Goal: Task Accomplishment & Management: Manage account settings

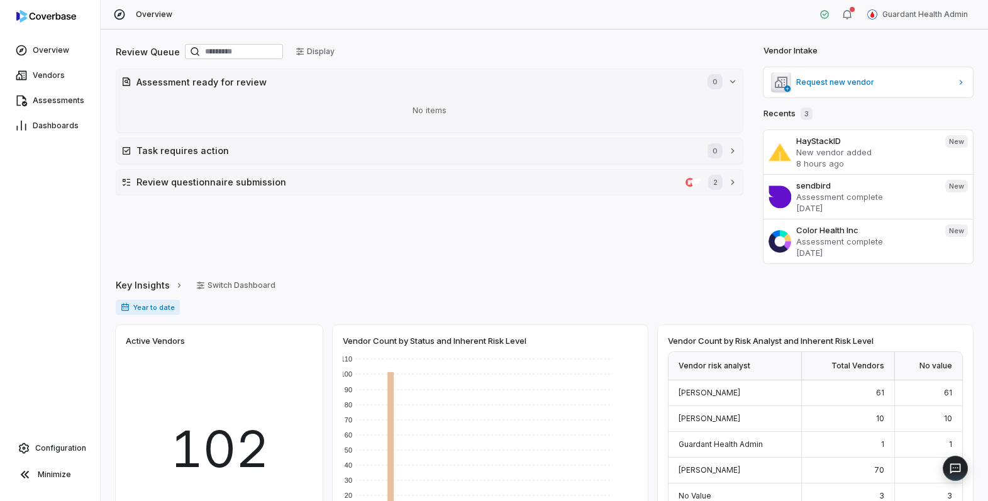
click at [601, 17] on div "Overview Guardant Health Admin" at bounding box center [545, 15] width 888 height 30
click at [55, 77] on span "Vendors" at bounding box center [49, 75] width 32 height 10
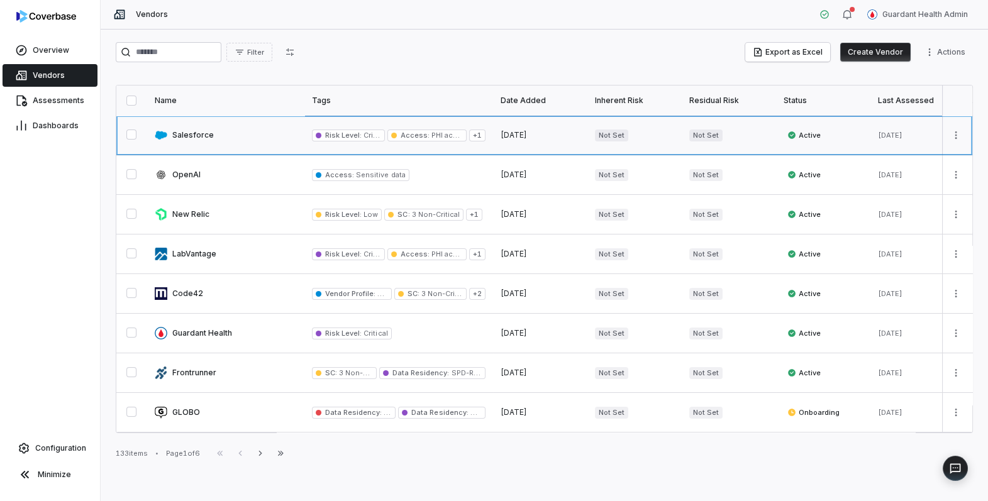
click at [204, 145] on link at bounding box center [225, 135] width 157 height 39
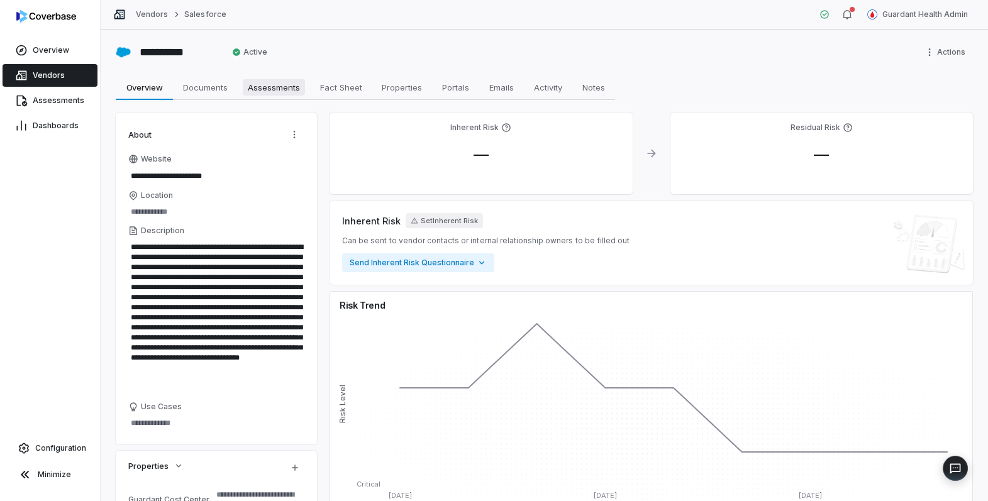
click at [281, 85] on span "Assessments" at bounding box center [274, 87] width 62 height 16
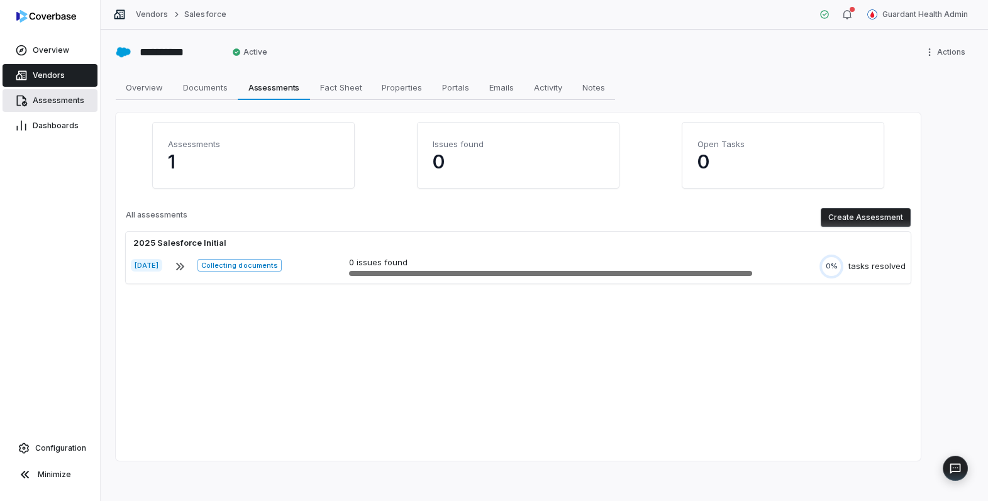
click at [43, 106] on link "Assessments" at bounding box center [50, 100] width 95 height 23
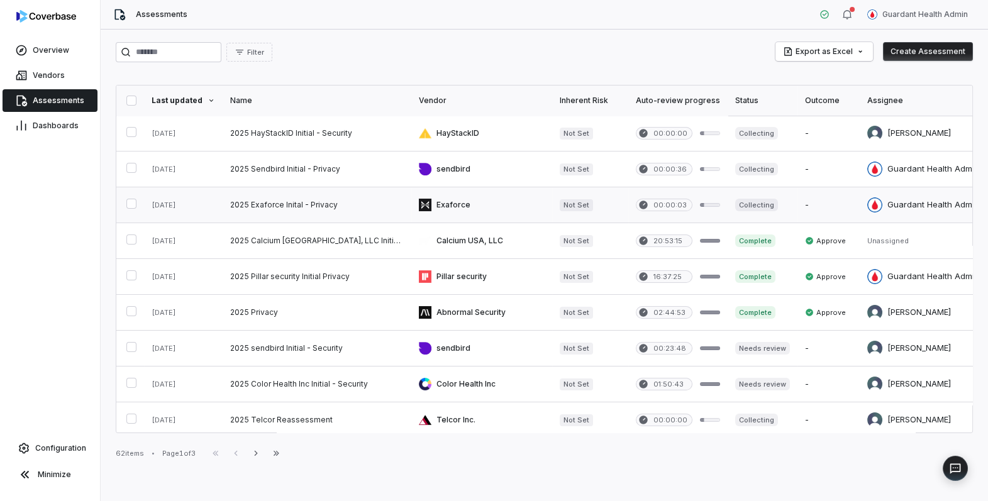
click at [283, 211] on link at bounding box center [317, 204] width 189 height 35
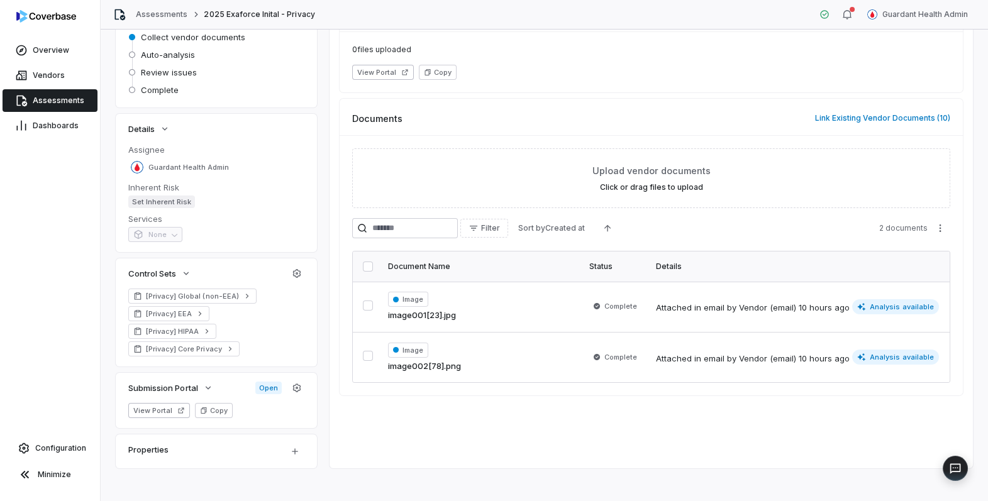
scroll to position [137, 0]
click at [48, 451] on span "Configuration" at bounding box center [60, 448] width 51 height 10
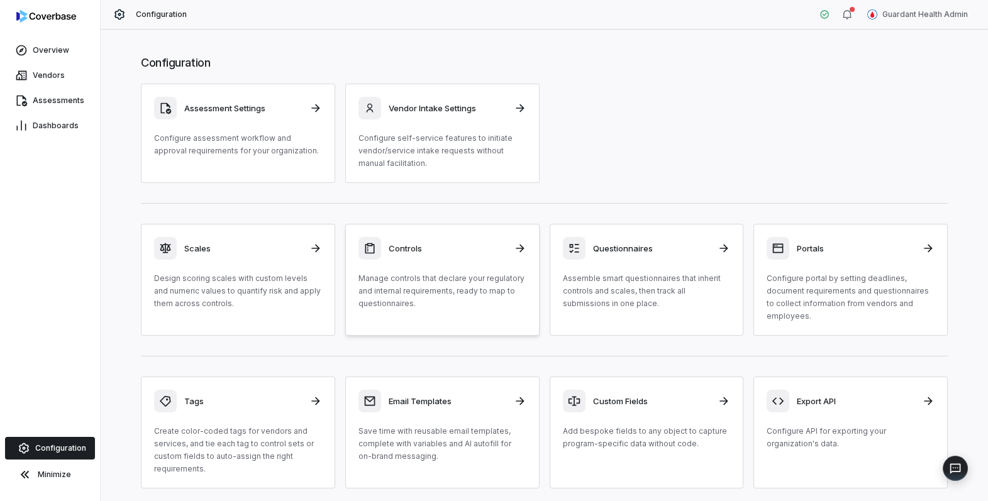
click at [430, 315] on link "Controls Manage controls that declare your regulatory and internal requirements…" at bounding box center [442, 280] width 194 height 112
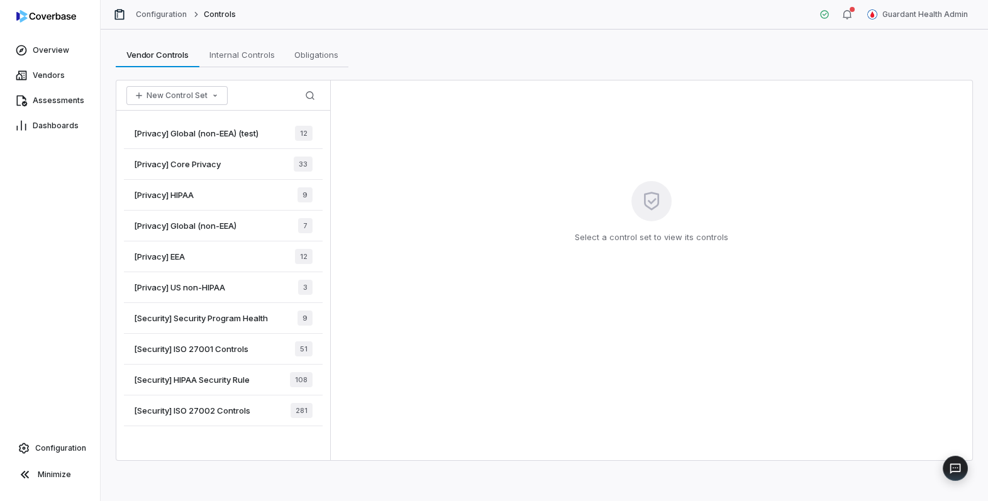
click at [251, 164] on div "[Privacy] Core Privacy 33" at bounding box center [223, 164] width 199 height 31
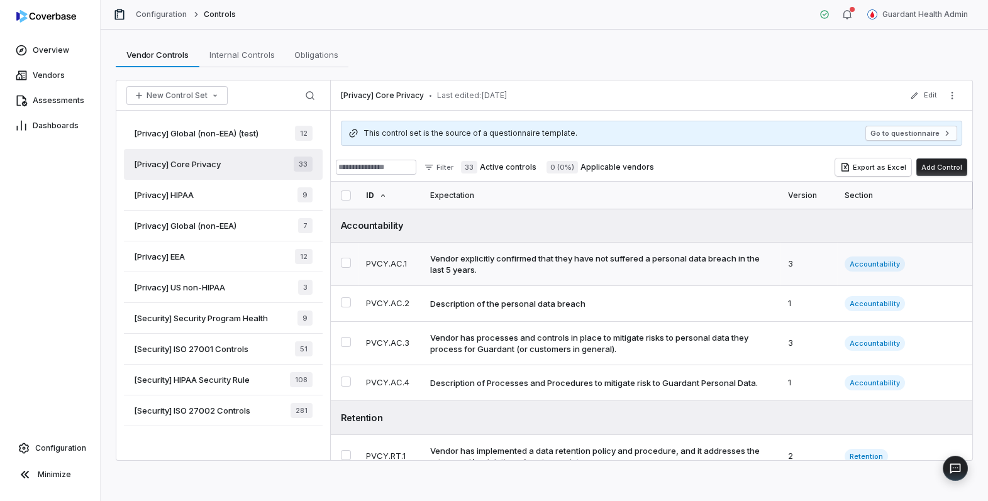
click at [471, 274] on div "Vendor explicitly confirmed that they have not suffered a personal data breach …" at bounding box center [599, 264] width 338 height 23
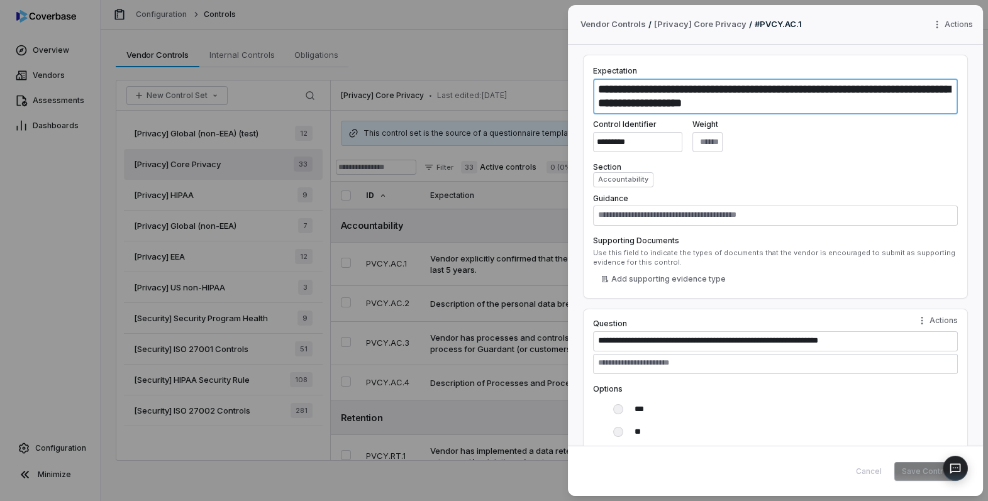
click at [651, 87] on textarea "**********" at bounding box center [775, 97] width 365 height 36
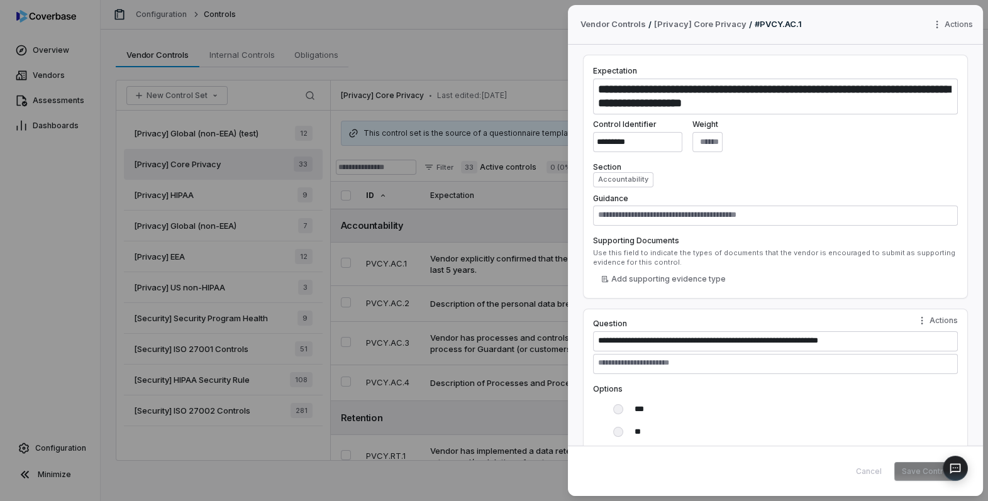
click at [490, 84] on div "**********" at bounding box center [494, 250] width 988 height 501
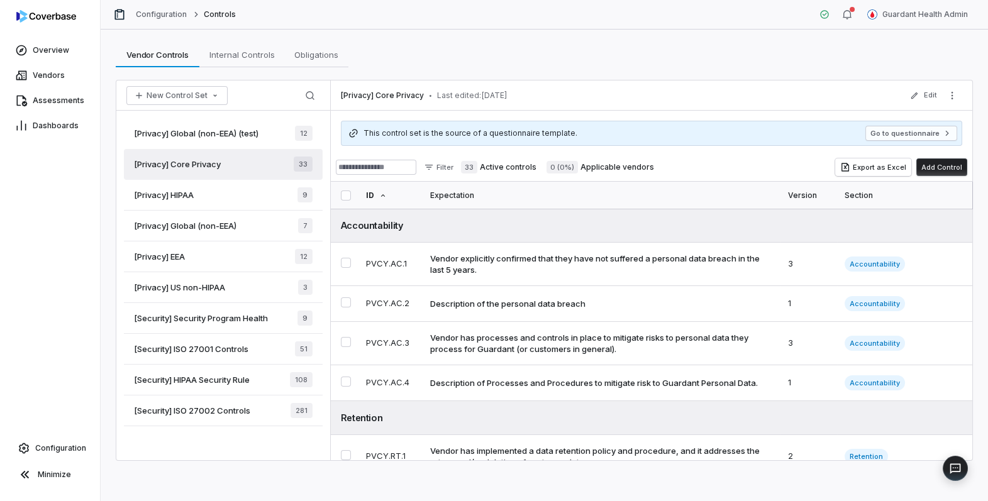
click at [194, 199] on span "[Privacy] HIPAA" at bounding box center [164, 194] width 60 height 11
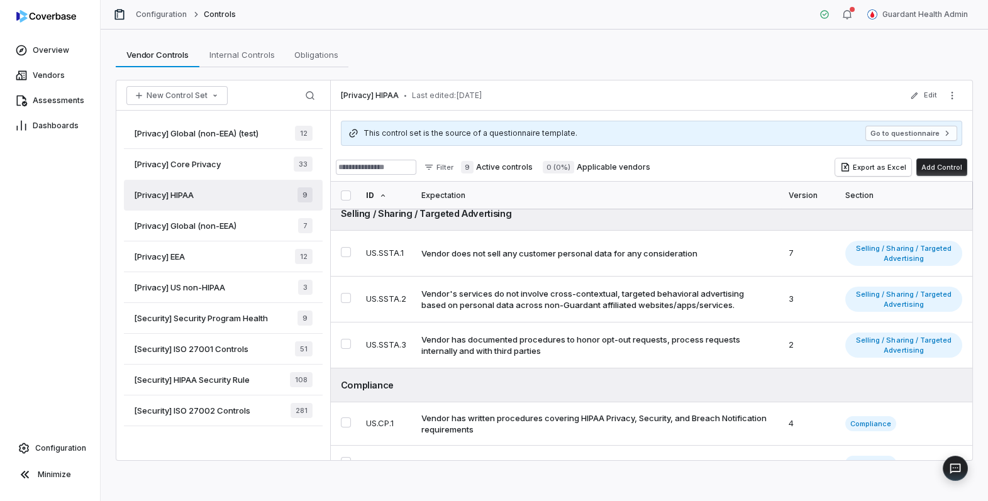
scroll to position [98, 0]
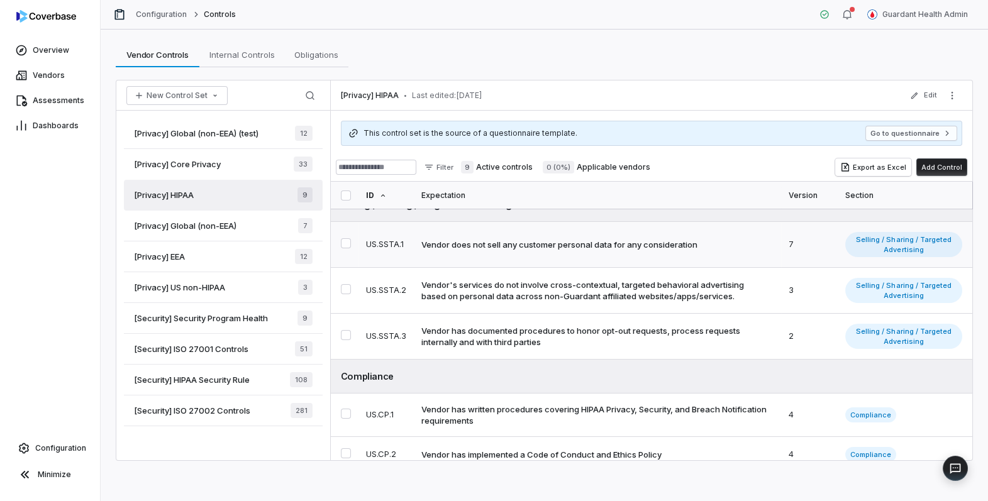
click at [531, 249] on div "Vendor does not sell any customer personal data for any consideration" at bounding box center [559, 244] width 276 height 11
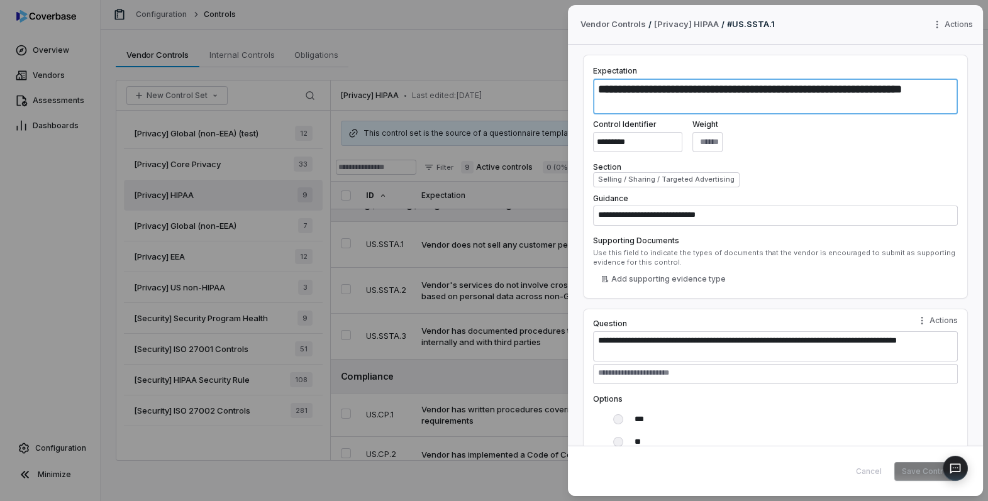
click at [665, 98] on textarea "**********" at bounding box center [775, 97] width 365 height 36
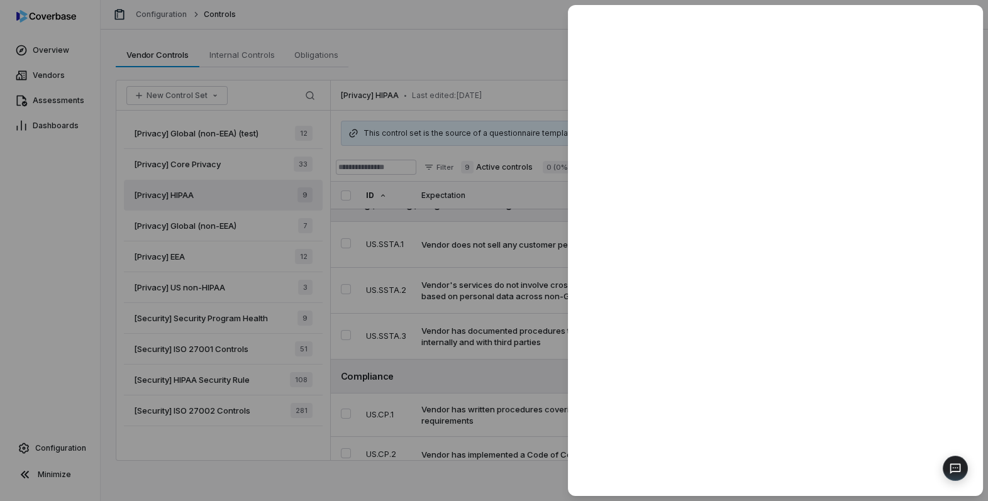
click at [503, 84] on div at bounding box center [494, 250] width 988 height 501
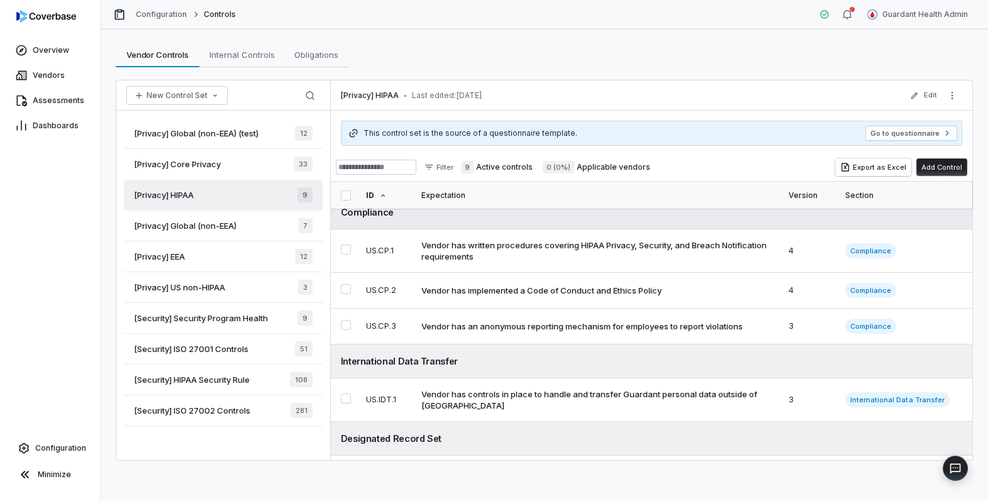
scroll to position [299, 0]
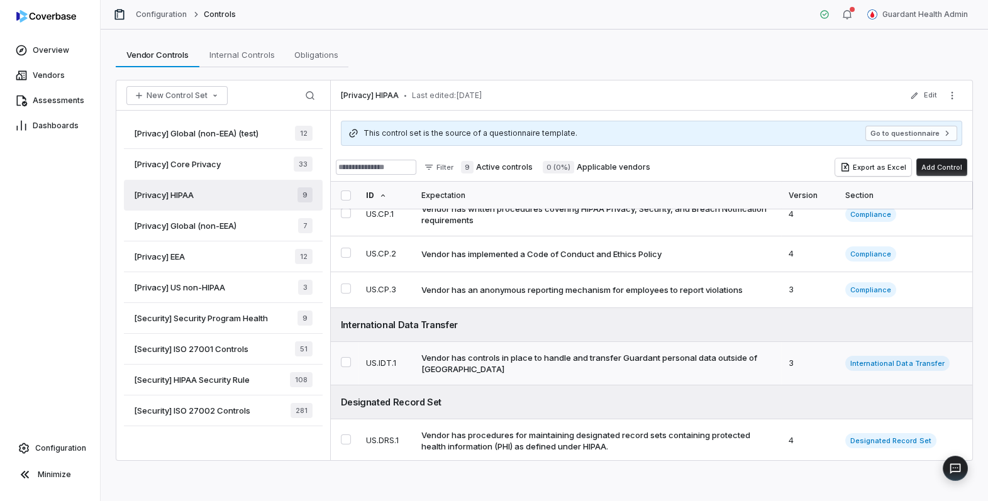
click at [502, 356] on div "Vendor has controls in place to handle and transfer Guardant personal data outs…" at bounding box center [594, 363] width 347 height 23
type textarea "*"
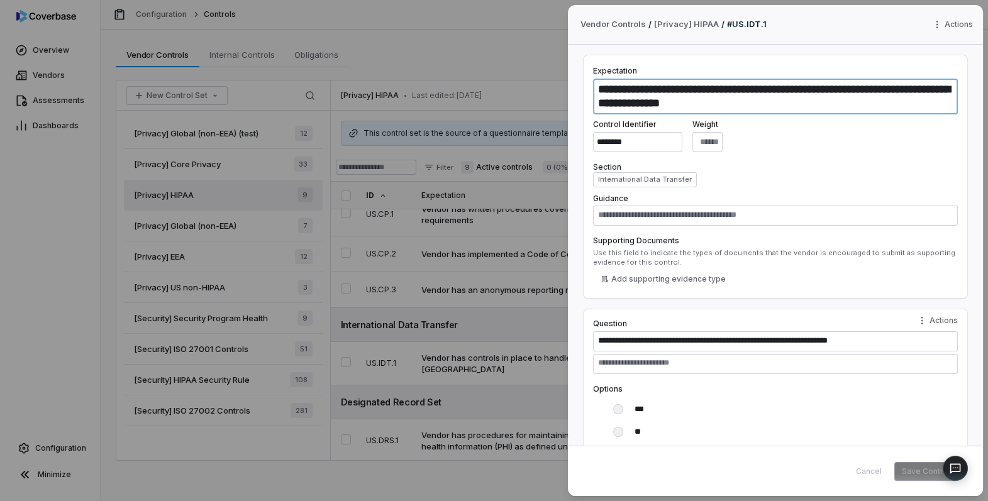
click at [791, 106] on textarea "**********" at bounding box center [775, 97] width 365 height 36
click at [731, 99] on textarea "**********" at bounding box center [775, 97] width 365 height 36
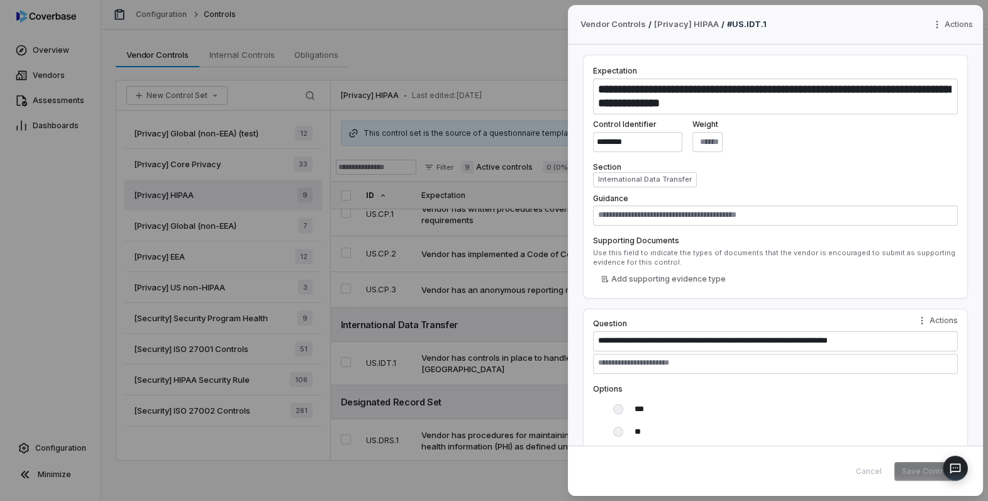
click at [762, 165] on label "Section" at bounding box center [775, 167] width 365 height 10
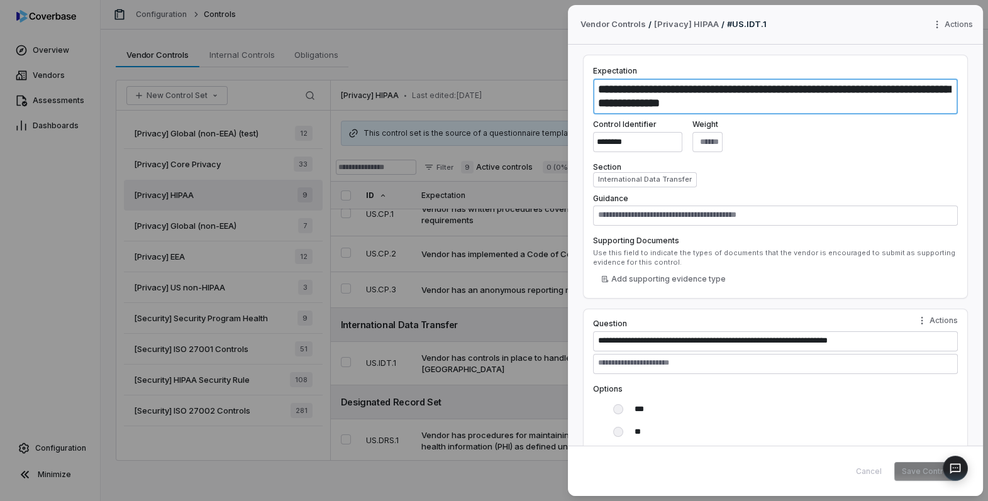
click at [703, 105] on textarea "**********" at bounding box center [775, 97] width 365 height 36
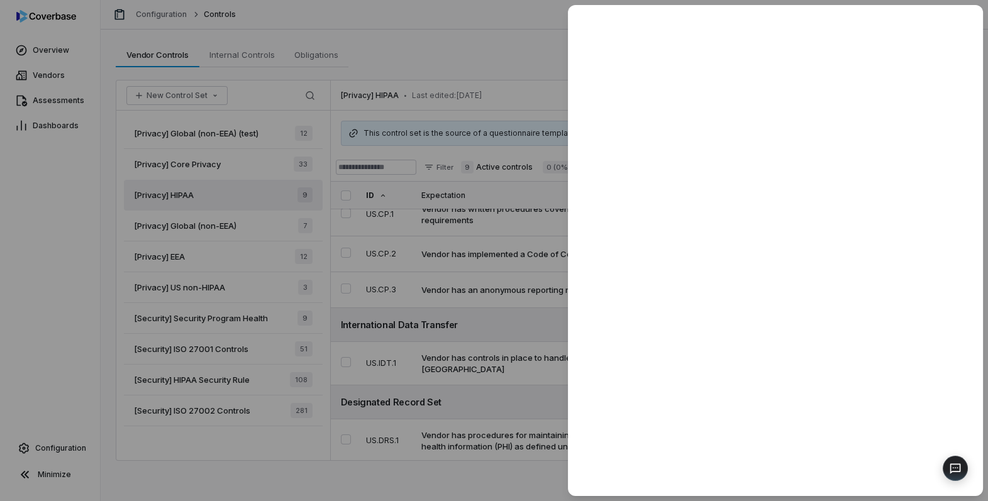
click at [434, 70] on div at bounding box center [494, 250] width 988 height 501
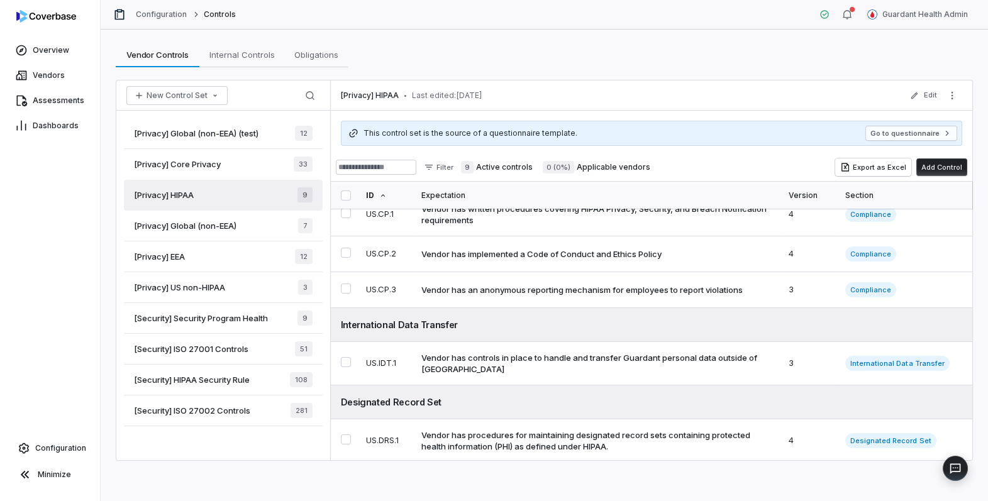
click at [220, 415] on span "[Security] ISO 27002 Controls" at bounding box center [192, 410] width 116 height 11
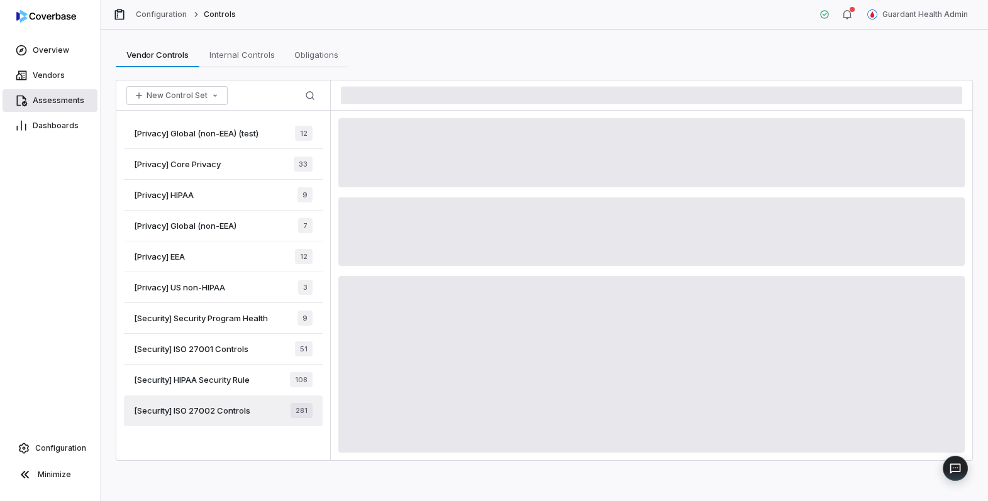
click at [53, 98] on span "Assessments" at bounding box center [59, 101] width 52 height 10
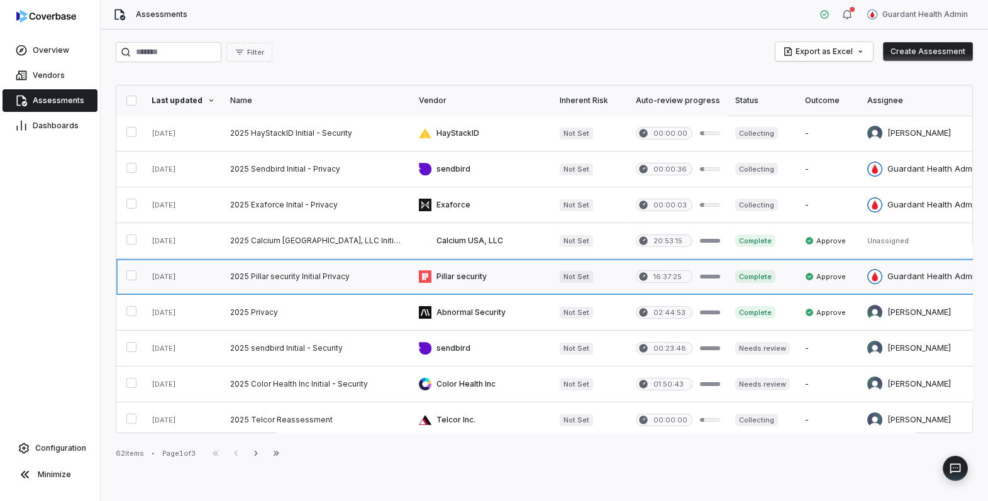
click at [298, 282] on link at bounding box center [317, 276] width 189 height 35
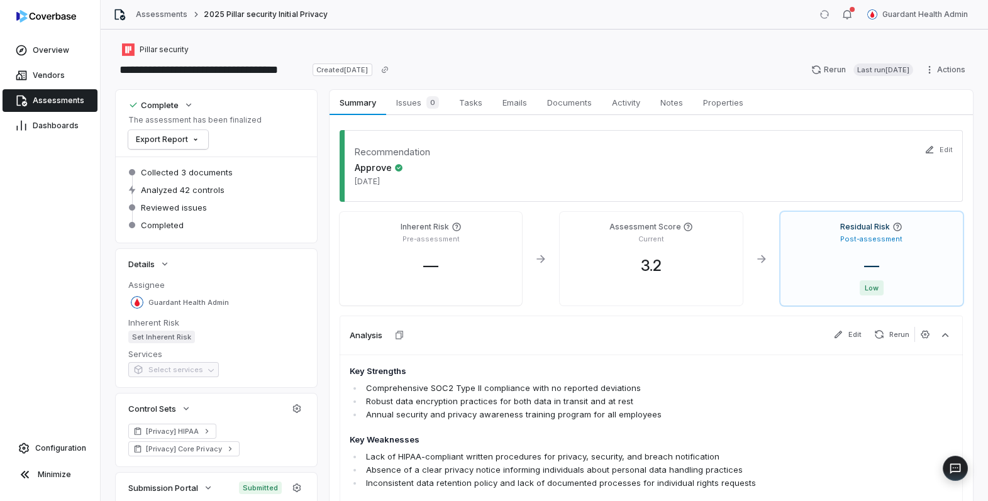
scroll to position [27, 0]
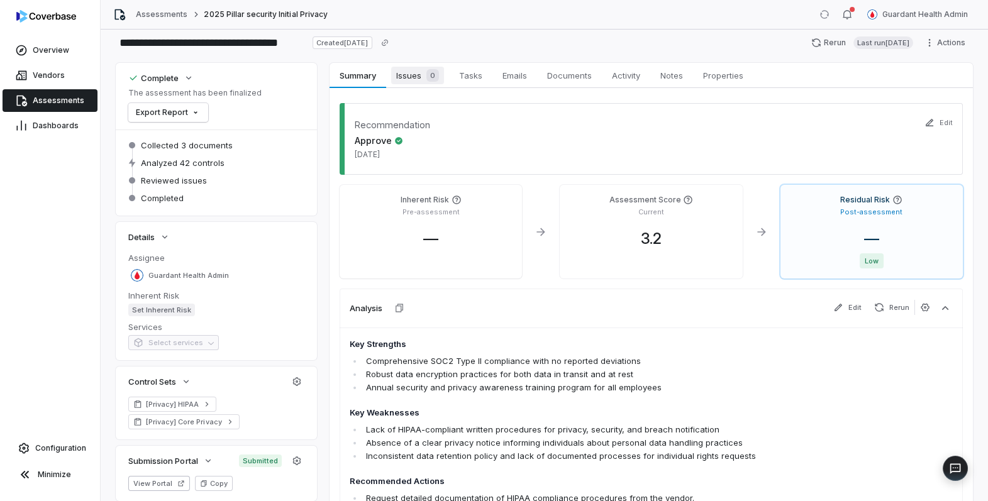
click at [415, 72] on span "Issues 0" at bounding box center [417, 76] width 53 height 18
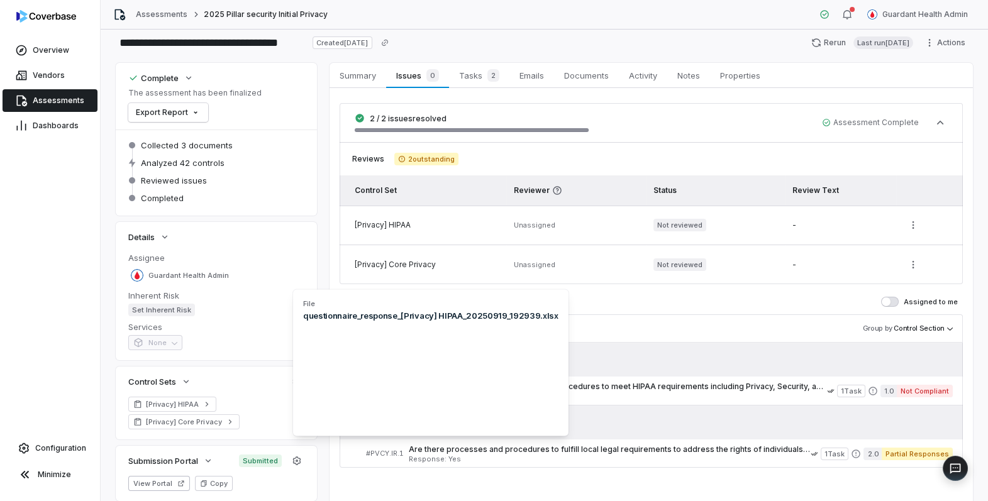
scroll to position [107, 0]
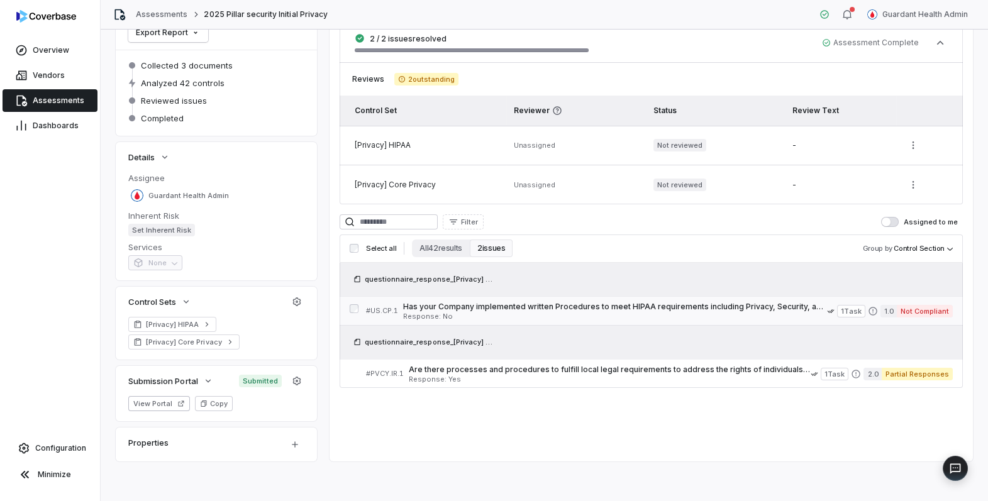
click at [482, 311] on div "Has your Company implemented written Procedures to meet HIPAA requirements incl…" at bounding box center [615, 311] width 425 height 18
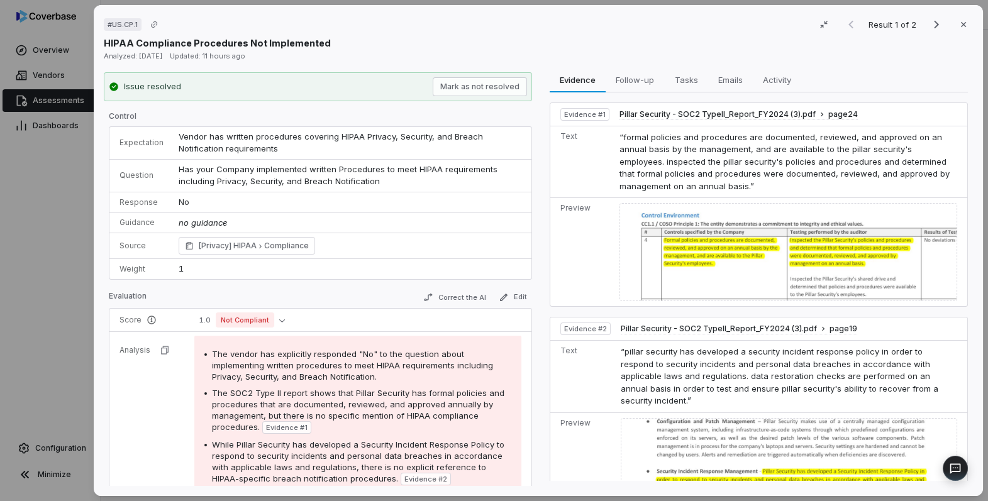
click at [184, 204] on p "No" at bounding box center [350, 202] width 343 height 13
click at [257, 148] on td "Vendor has written procedures covering HIPAA Privacy, Security, and Breach Noti…" at bounding box center [351, 143] width 360 height 33
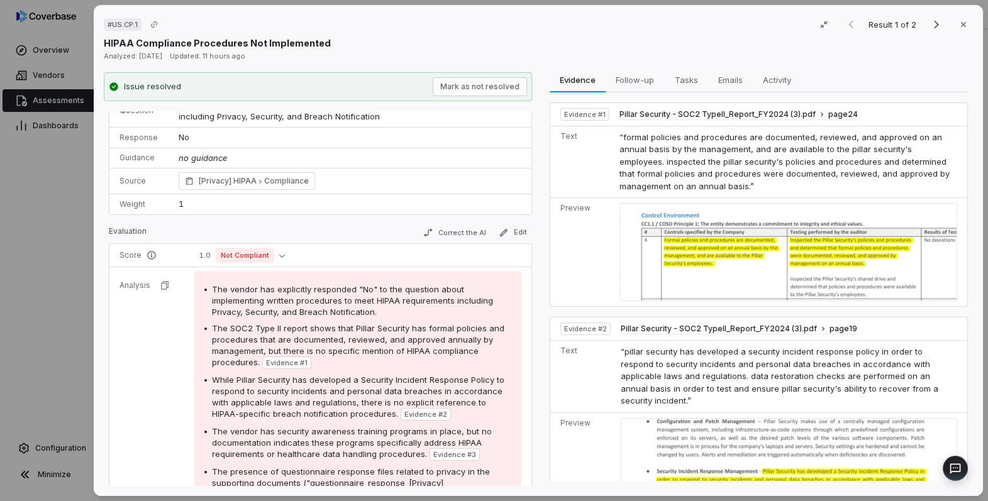
scroll to position [166, 0]
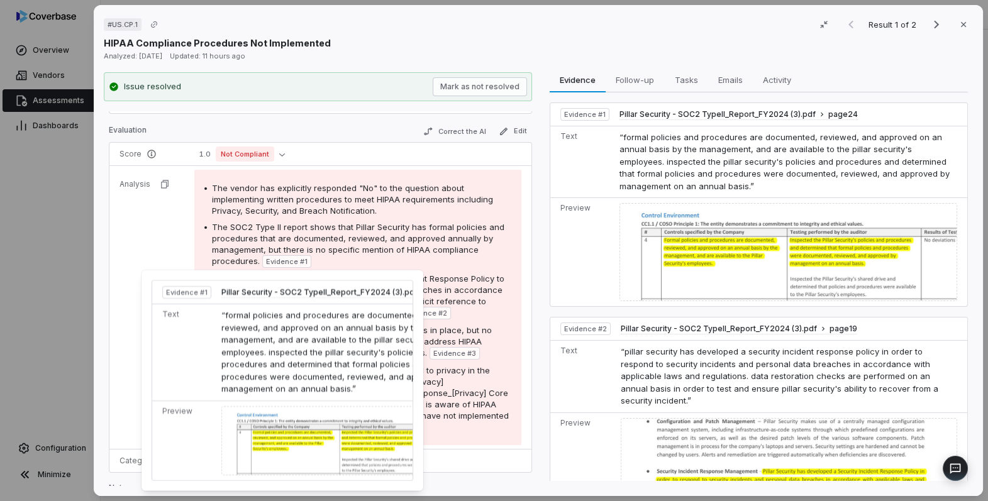
click at [292, 186] on span "The vendor has explicitly responded "No" to the question about implementing wri…" at bounding box center [352, 199] width 281 height 33
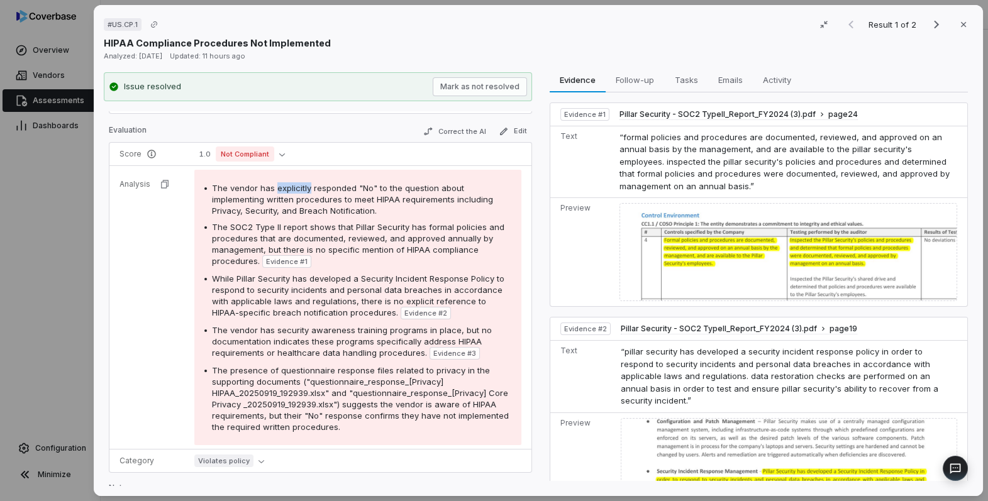
click at [292, 186] on span "The vendor has explicitly responded "No" to the question about implementing wri…" at bounding box center [352, 199] width 281 height 33
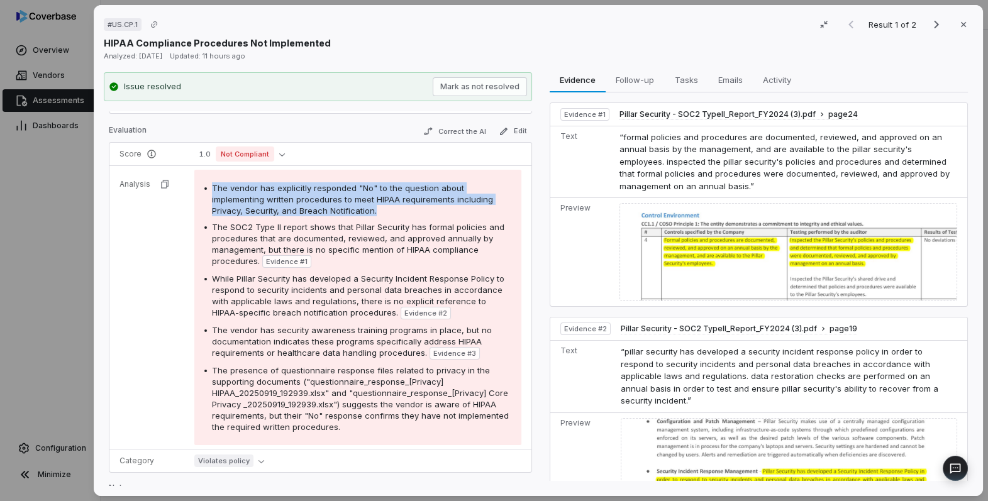
click at [292, 186] on span "The vendor has explicitly responded "No" to the question about implementing wri…" at bounding box center [352, 199] width 281 height 33
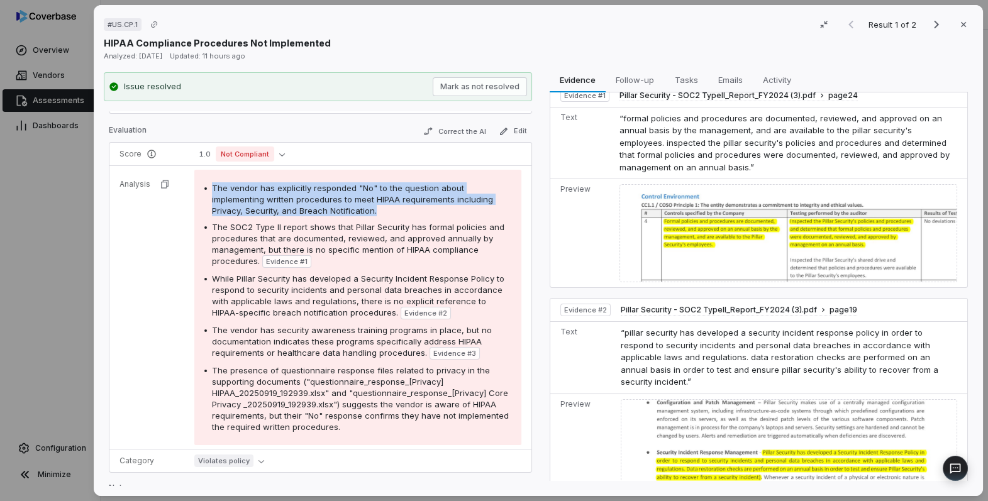
scroll to position [0, 0]
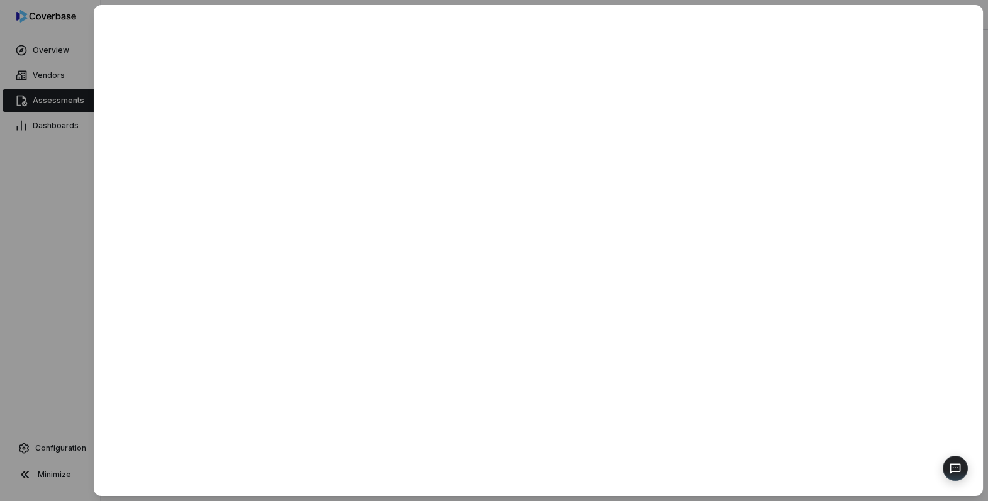
click at [44, 237] on div at bounding box center [494, 250] width 988 height 501
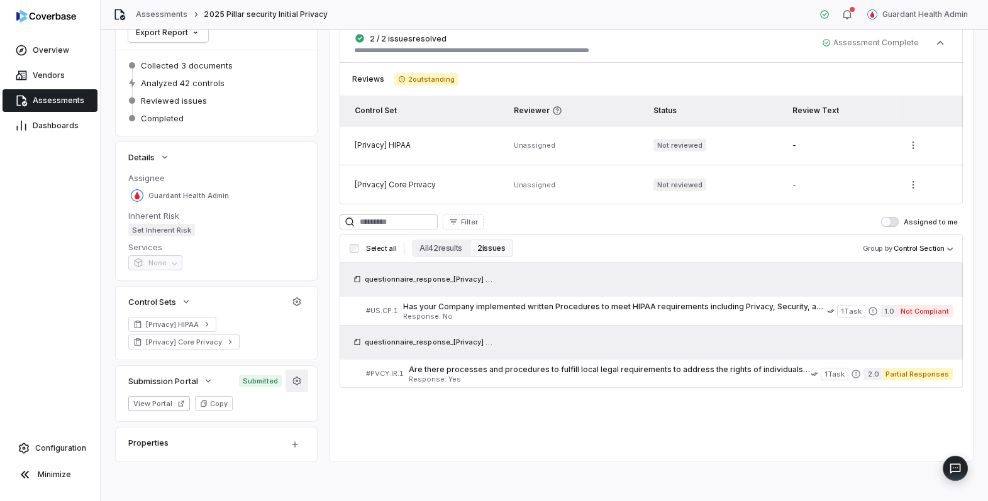
click at [294, 380] on icon "button" at bounding box center [297, 381] width 10 height 10
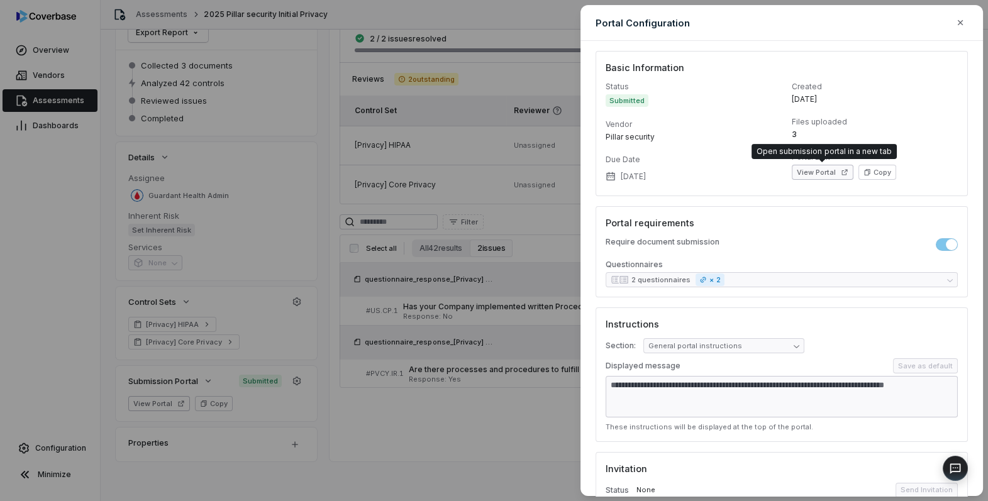
click at [832, 176] on button "View Portal" at bounding box center [823, 172] width 62 height 15
click at [546, 23] on div "**********" at bounding box center [494, 250] width 988 height 501
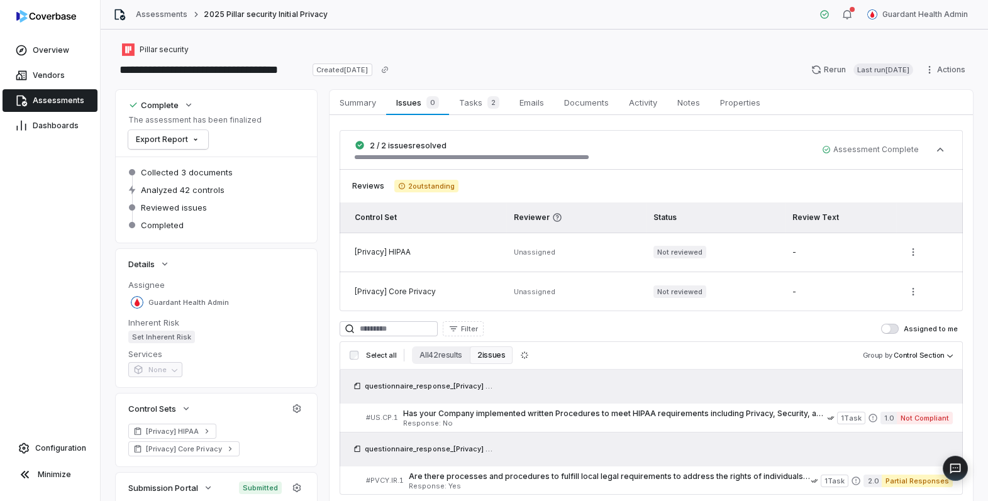
click at [469, 75] on div "**********" at bounding box center [544, 70] width 857 height 20
click at [346, 101] on span "Summary" at bounding box center [358, 102] width 47 height 16
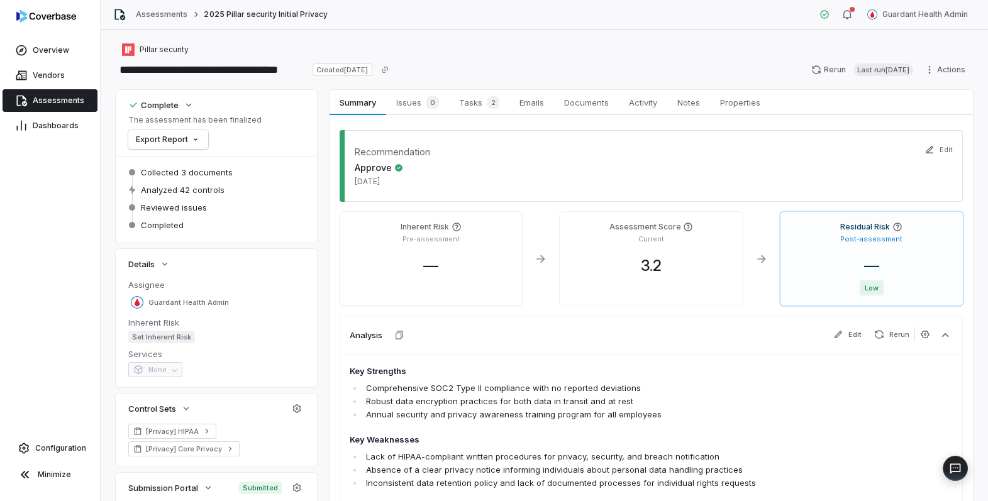
scroll to position [221, 0]
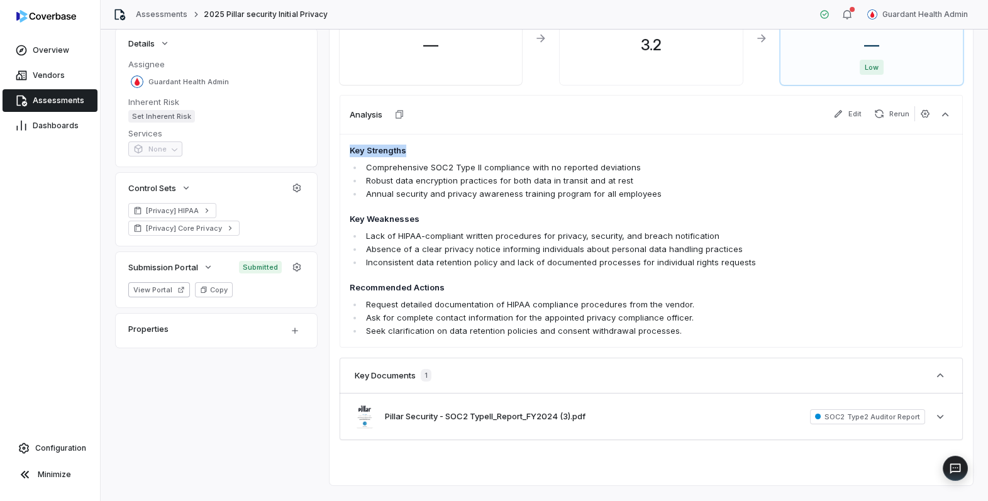
drag, startPoint x: 347, startPoint y: 153, endPoint x: 642, endPoint y: 350, distance: 354.5
click at [642, 350] on div "Recommendation Approve [DATE] Edit Inherent Risk Pre-assessment — Assessment Sc…" at bounding box center [651, 177] width 623 height 536
click at [652, 332] on li "Seek clarification on data retention policies and consent withdrawal processes." at bounding box center [597, 331] width 469 height 13
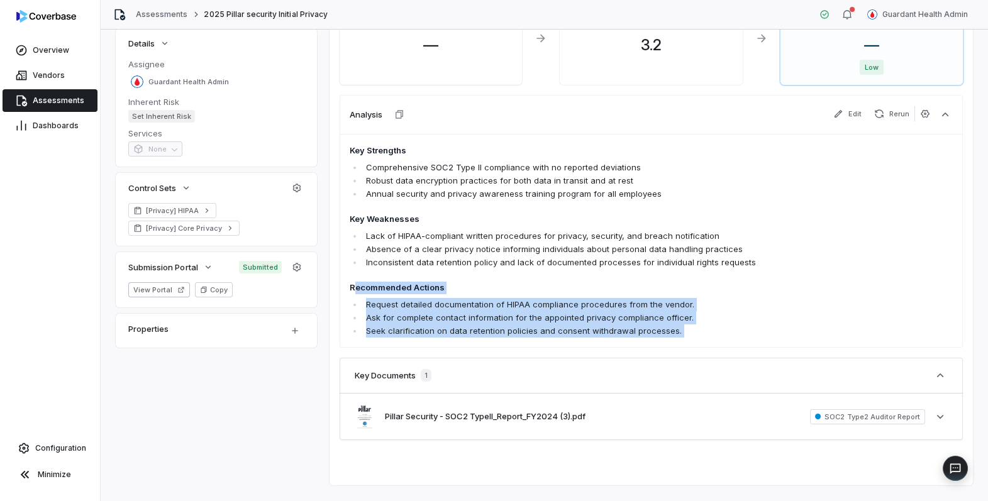
drag, startPoint x: 354, startPoint y: 287, endPoint x: 391, endPoint y: 356, distance: 77.7
click at [391, 356] on div "Recommendation Approve [DATE] Edit Inherent Risk Pre-assessment — Assessment Sc…" at bounding box center [651, 177] width 623 height 536
click at [404, 336] on li "Seek clarification on data retention policies and consent withdrawal processes." at bounding box center [597, 331] width 469 height 13
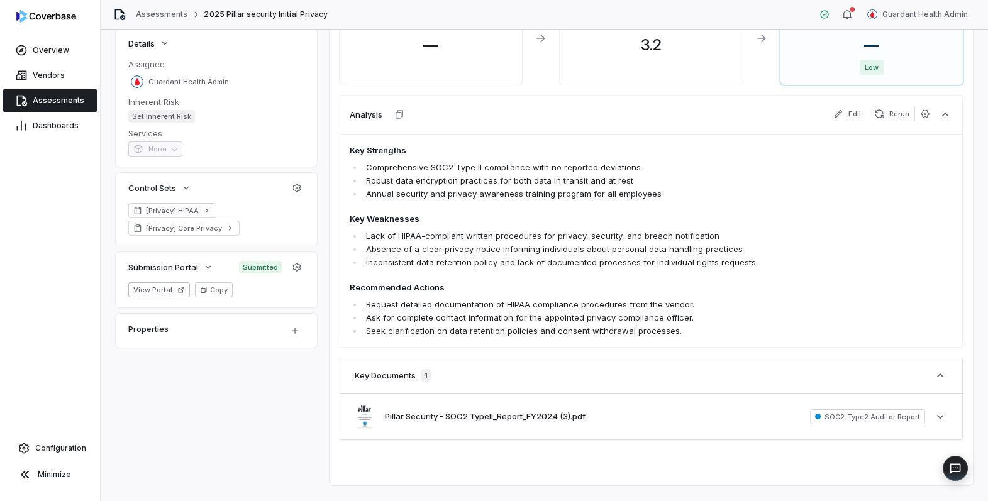
click at [410, 334] on li "Seek clarification on data retention policies and consent withdrawal processes." at bounding box center [597, 331] width 469 height 13
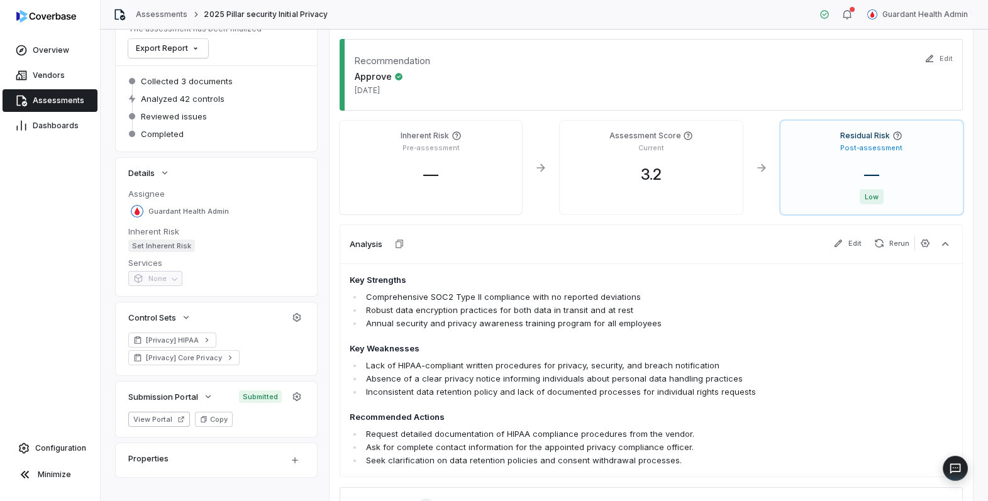
scroll to position [0, 0]
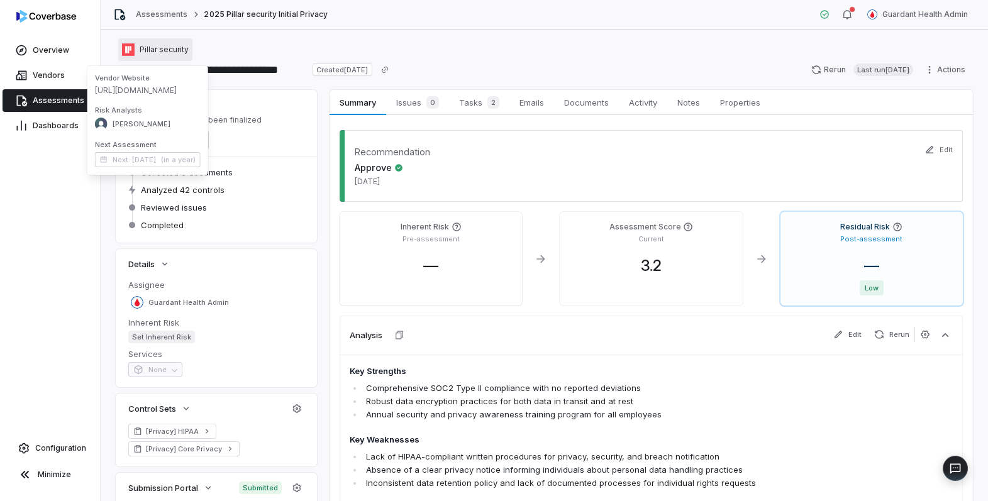
click at [169, 49] on span "Pillar security" at bounding box center [164, 50] width 49 height 10
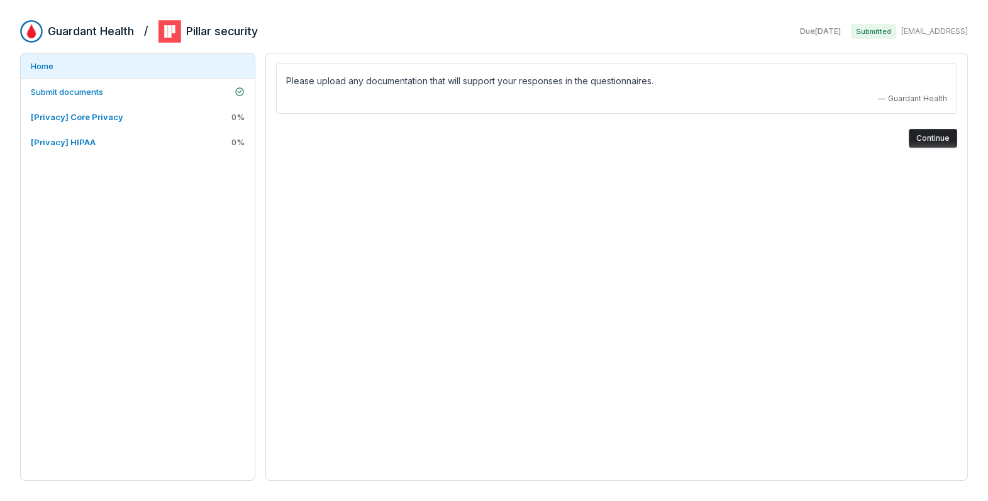
click at [101, 33] on h2 "Guardant Health" at bounding box center [91, 31] width 86 height 16
click at [235, 33] on h2 "Pillar security" at bounding box center [222, 31] width 72 height 16
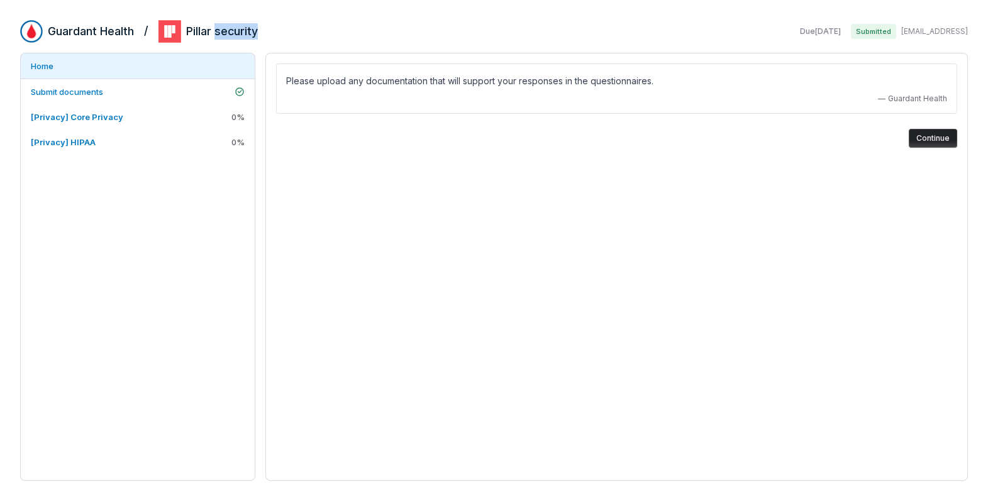
click at [235, 33] on h2 "Pillar security" at bounding box center [222, 31] width 72 height 16
click at [127, 89] on link "Submit documents" at bounding box center [138, 91] width 234 height 25
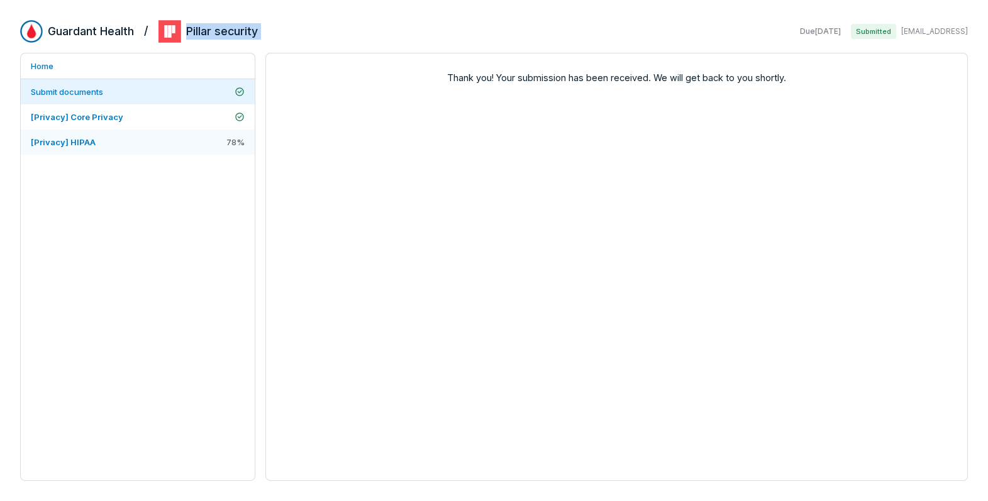
click at [153, 141] on link "[Privacy] HIPAA 78 %" at bounding box center [138, 142] width 234 height 25
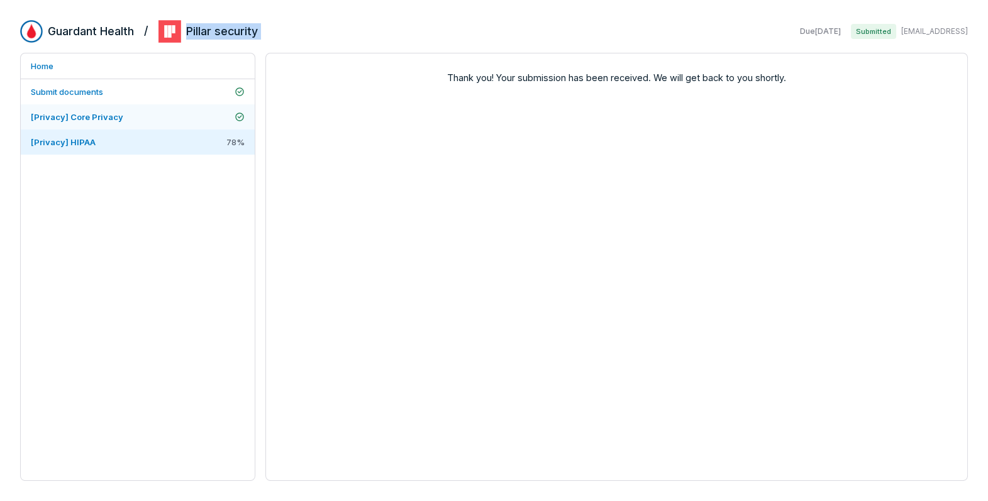
click at [188, 114] on link "[Privacy] Core Privacy" at bounding box center [138, 116] width 234 height 25
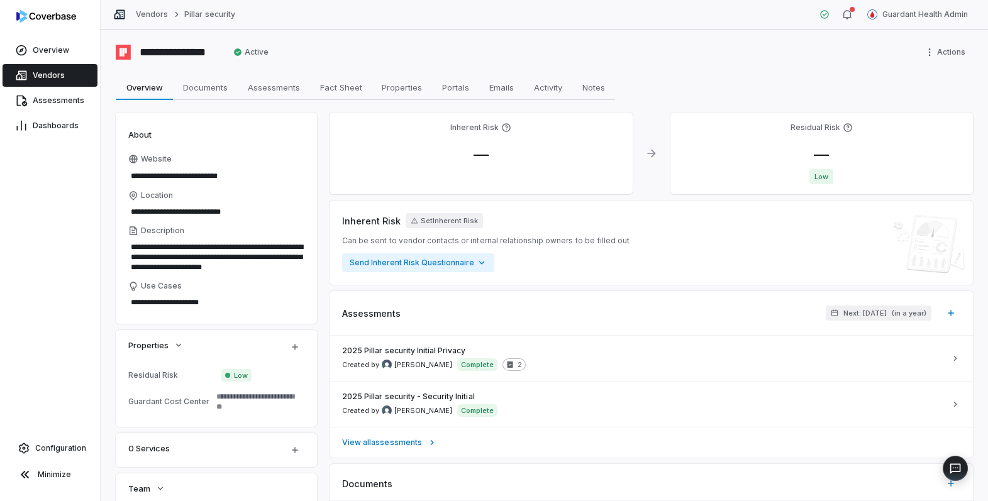
scroll to position [19, 0]
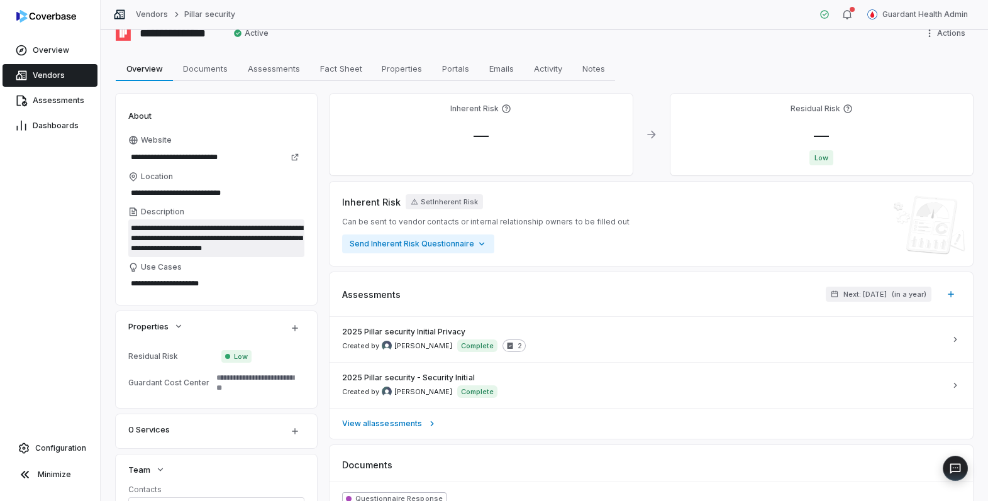
click at [171, 231] on textarea "**********" at bounding box center [216, 239] width 176 height 38
click at [186, 242] on textarea "**********" at bounding box center [216, 239] width 176 height 38
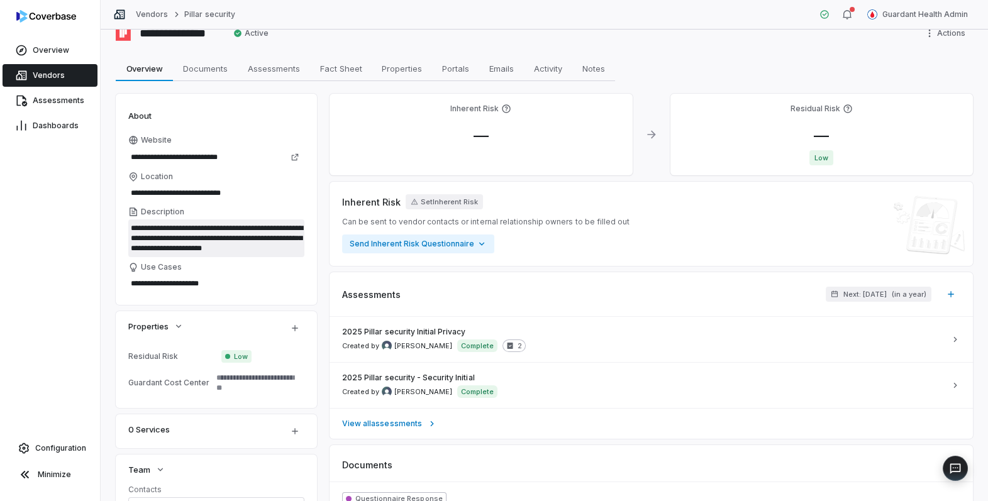
click at [186, 242] on textarea "**********" at bounding box center [216, 239] width 176 height 38
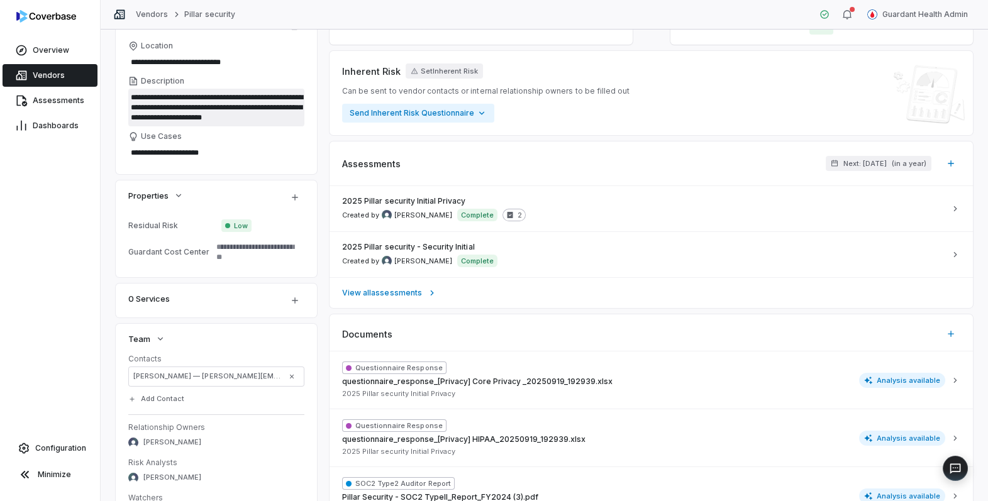
scroll to position [0, 0]
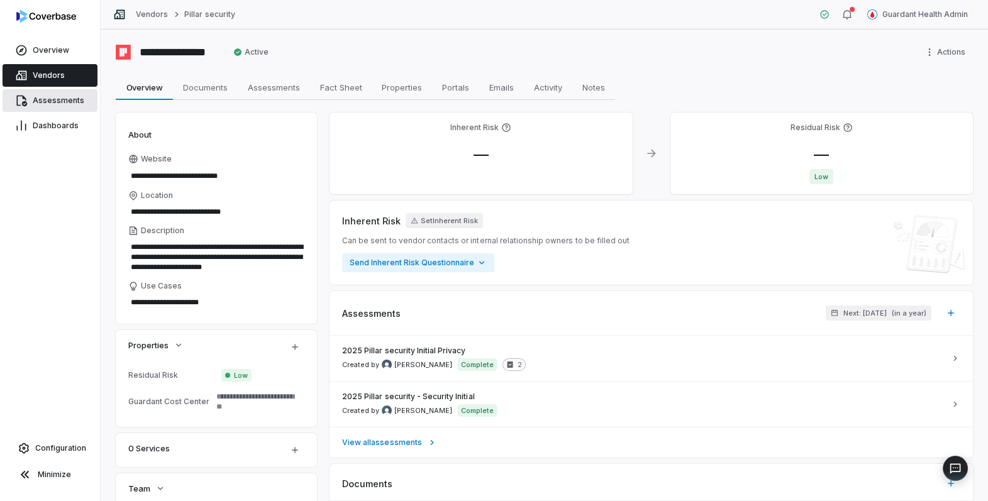
click at [42, 99] on span "Assessments" at bounding box center [59, 101] width 52 height 10
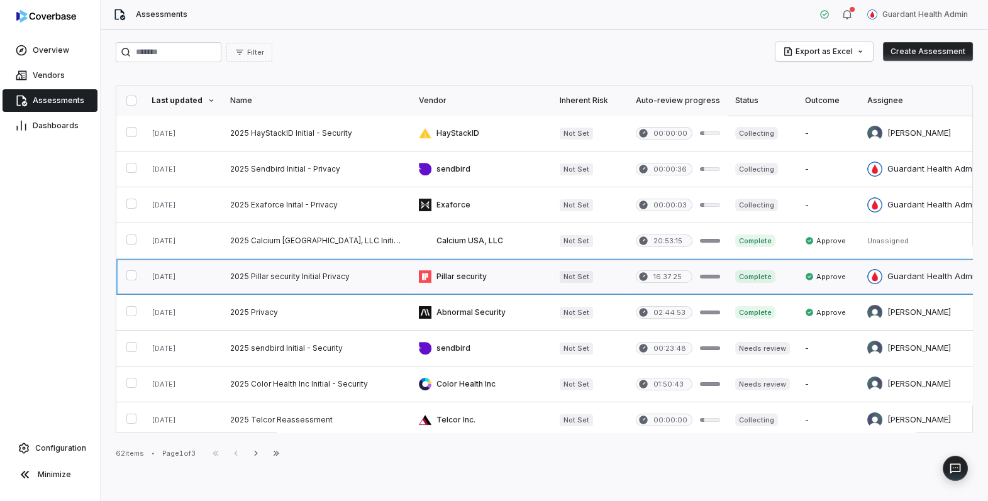
click at [336, 282] on link at bounding box center [317, 276] width 189 height 35
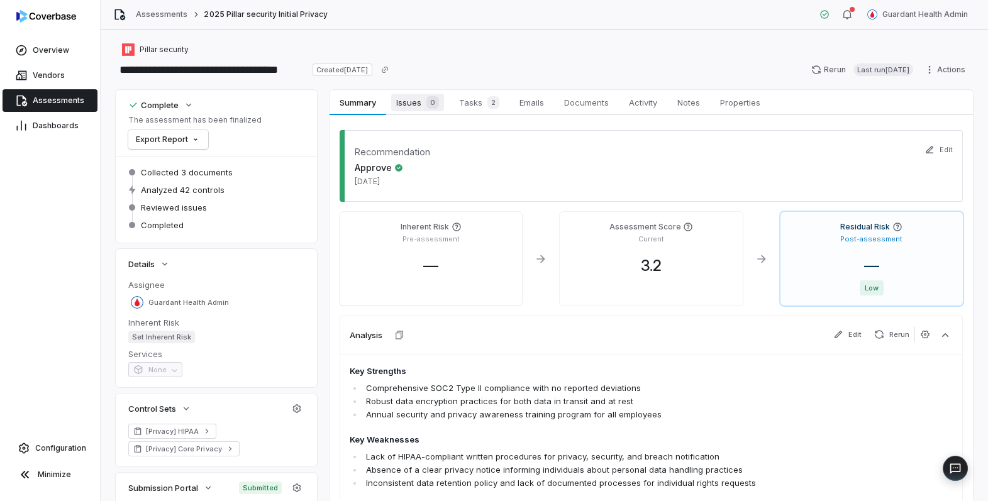
click at [417, 99] on span "Issues 0" at bounding box center [417, 103] width 53 height 18
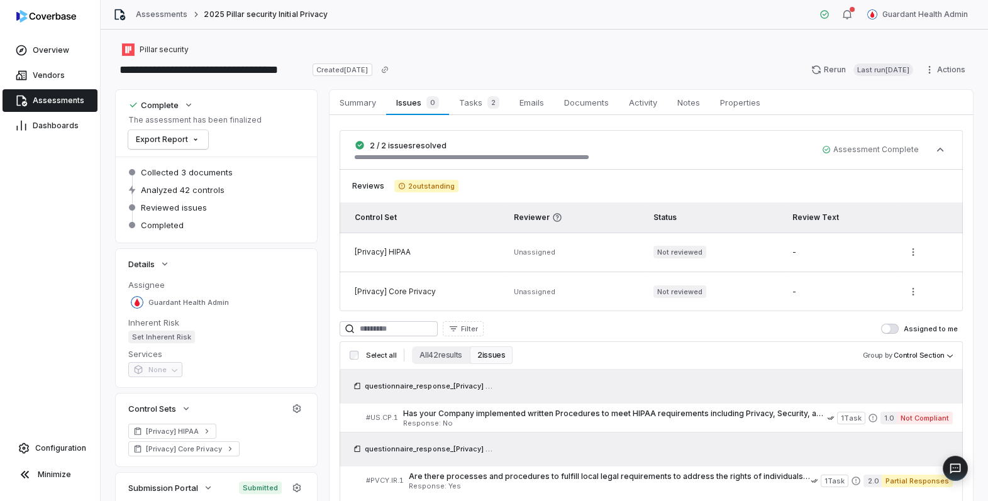
scroll to position [104, 0]
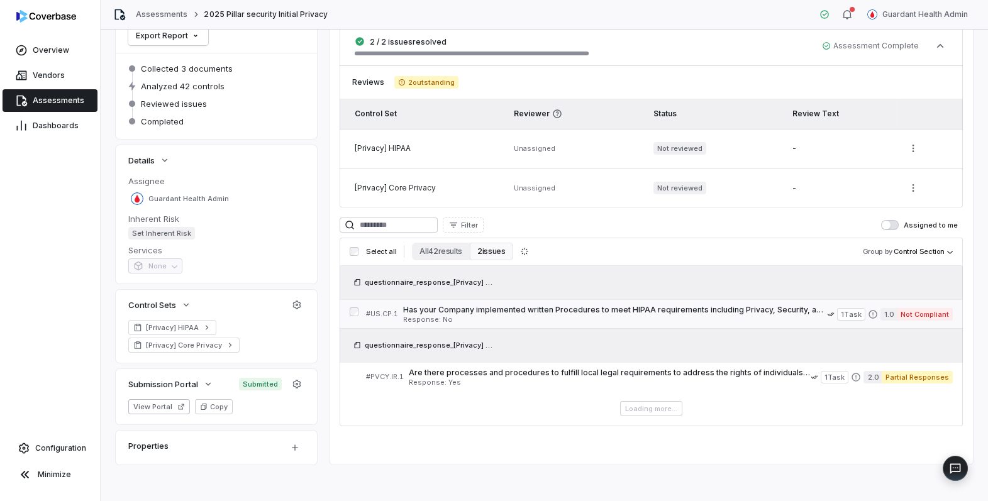
click at [461, 308] on span "Has your Company implemented written Procedures to meet HIPAA requirements incl…" at bounding box center [615, 310] width 425 height 10
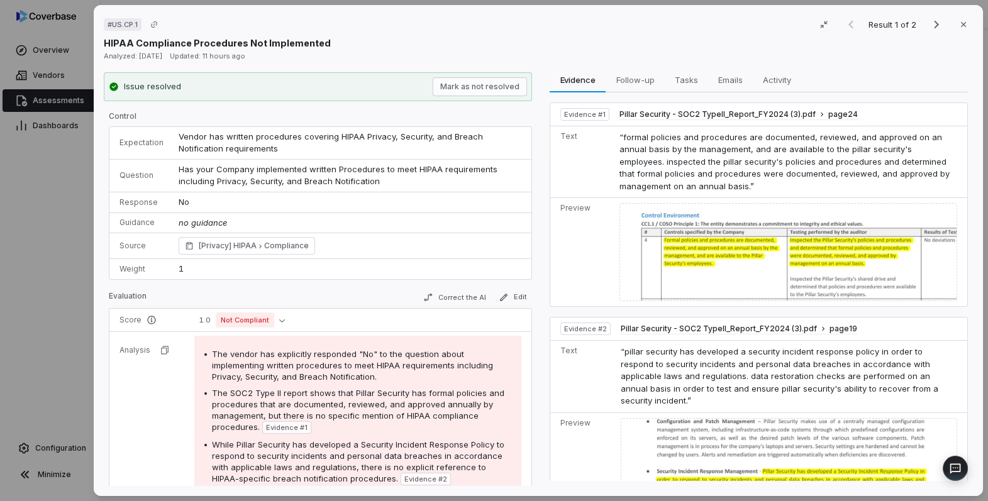
scroll to position [100, 0]
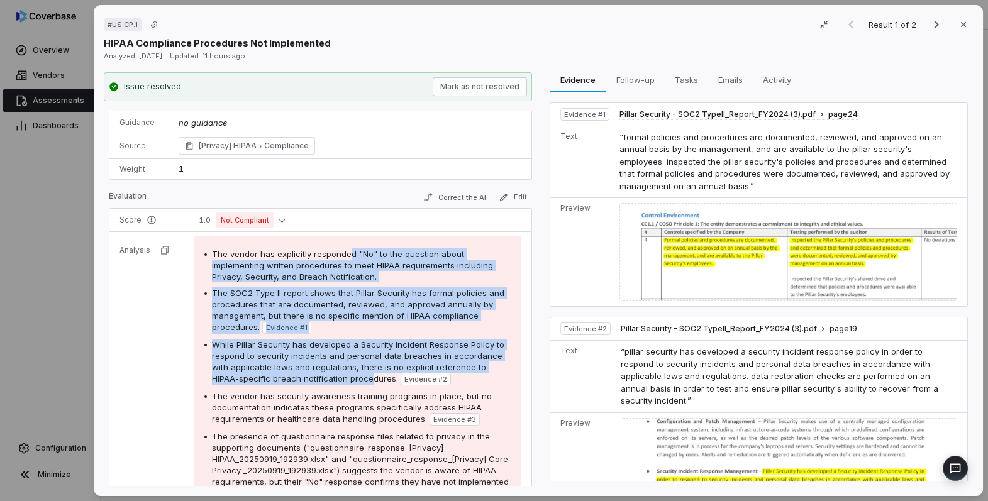
drag, startPoint x: 345, startPoint y: 255, endPoint x: 342, endPoint y: 381, distance: 125.9
click at [342, 381] on div "The vendor has explicitly responded "No" to the question about implementing wri…" at bounding box center [357, 373] width 307 height 250
click at [37, 218] on div "# US.CP.1 Result 1 of 2 Close HIPAA Compliance Procedures Not Implemented Analy…" at bounding box center [494, 250] width 988 height 501
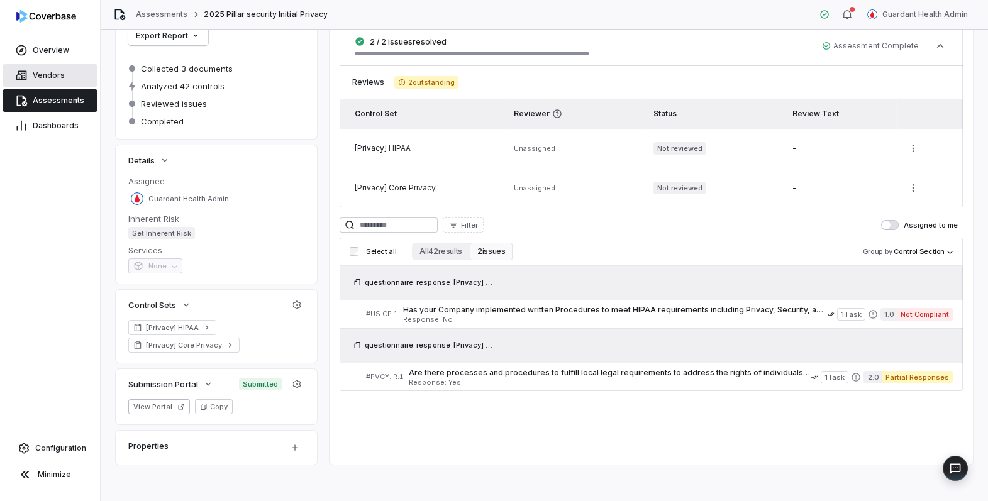
click at [62, 72] on span "Vendors" at bounding box center [49, 75] width 32 height 10
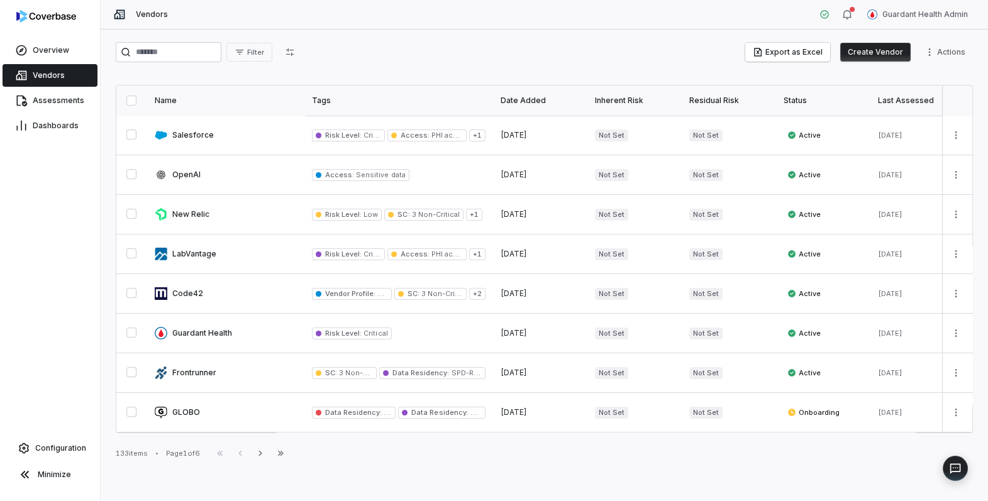
click at [128, 452] on div "133 items" at bounding box center [132, 453] width 32 height 9
click at [124, 452] on div "133 items" at bounding box center [132, 453] width 32 height 9
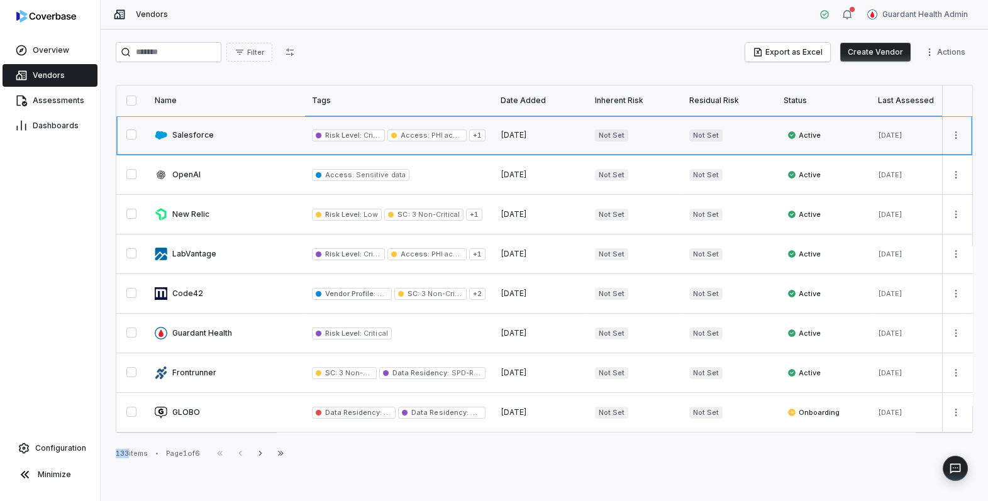
click at [269, 135] on link at bounding box center [225, 135] width 157 height 39
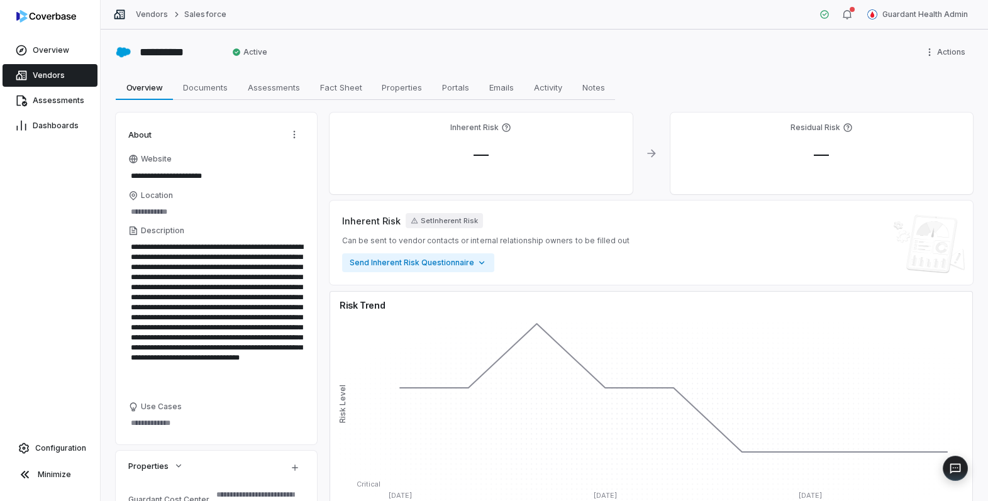
scroll to position [494, 0]
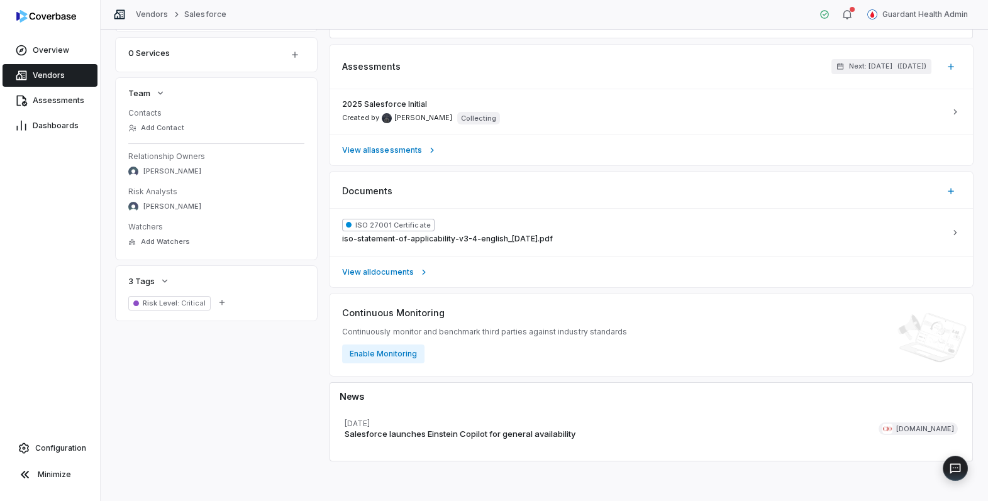
click at [402, 314] on span "Continuous Monitoring" at bounding box center [393, 312] width 103 height 13
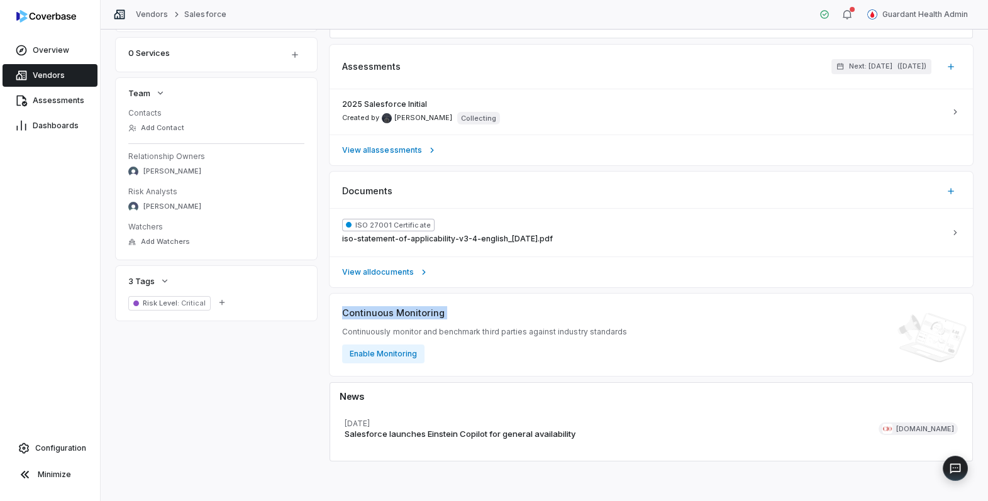
click at [402, 314] on span "Continuous Monitoring" at bounding box center [393, 312] width 103 height 13
click at [594, 333] on span "Continuously monitor and benchmark third parties against industry standards" at bounding box center [484, 332] width 285 height 10
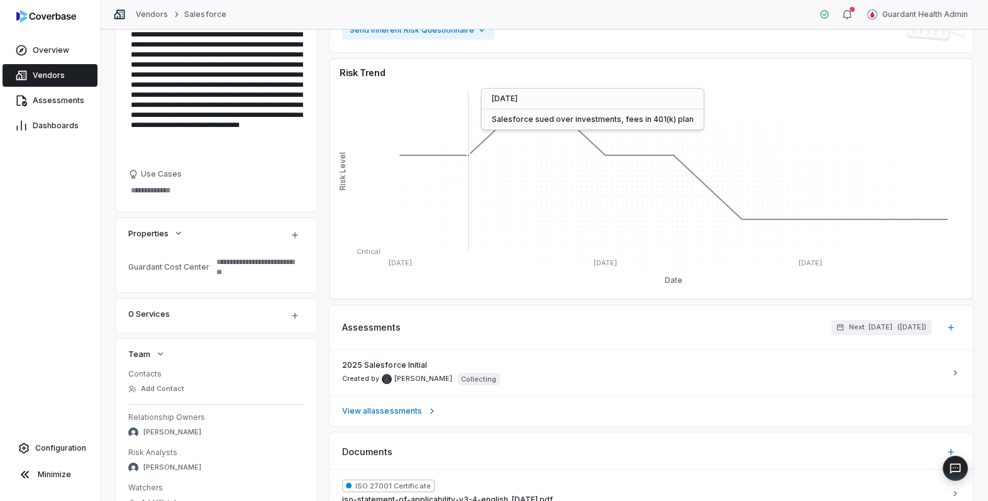
scroll to position [245, 0]
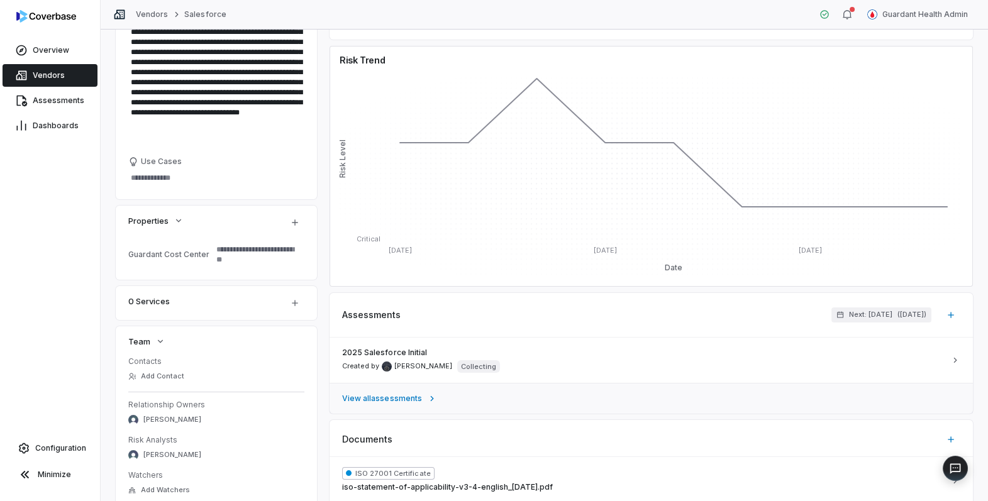
type textarea "*"
